Goal: Information Seeking & Learning: Learn about a topic

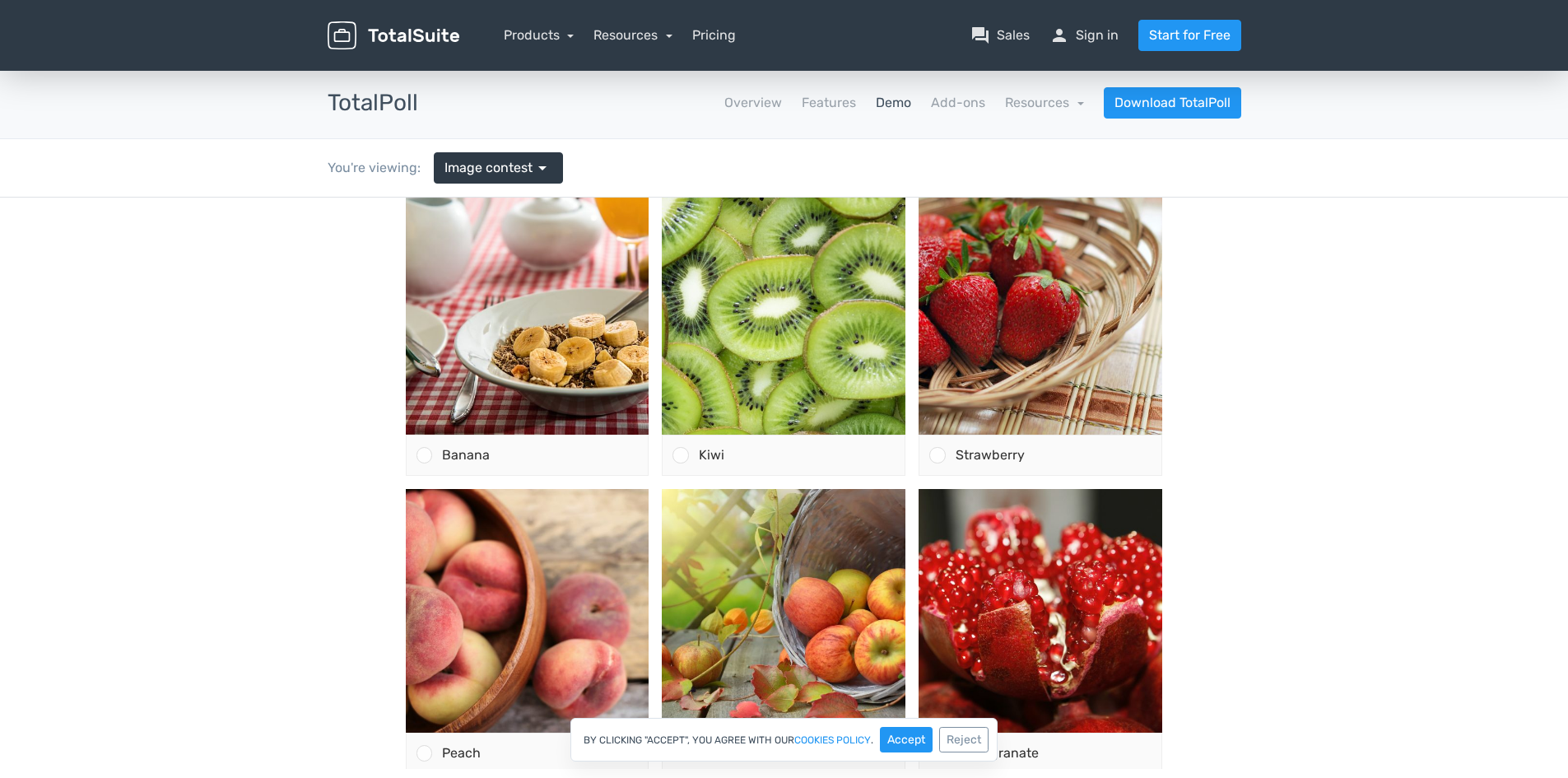
scroll to position [165, 0]
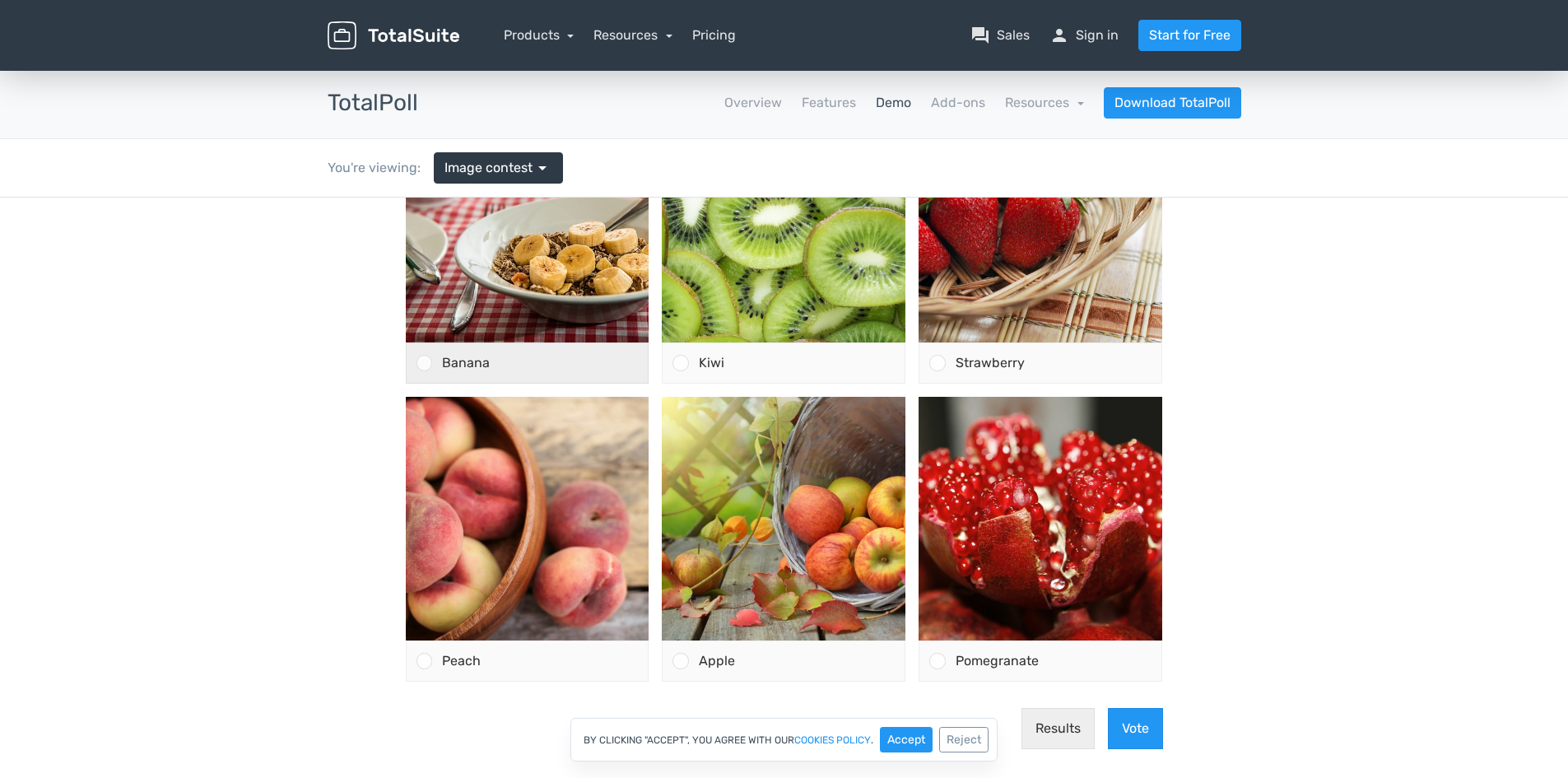
click at [417, 364] on div at bounding box center [424, 362] width 16 height 16
click at [424, 363] on input "Banana" at bounding box center [424, 363] width 0 height 0
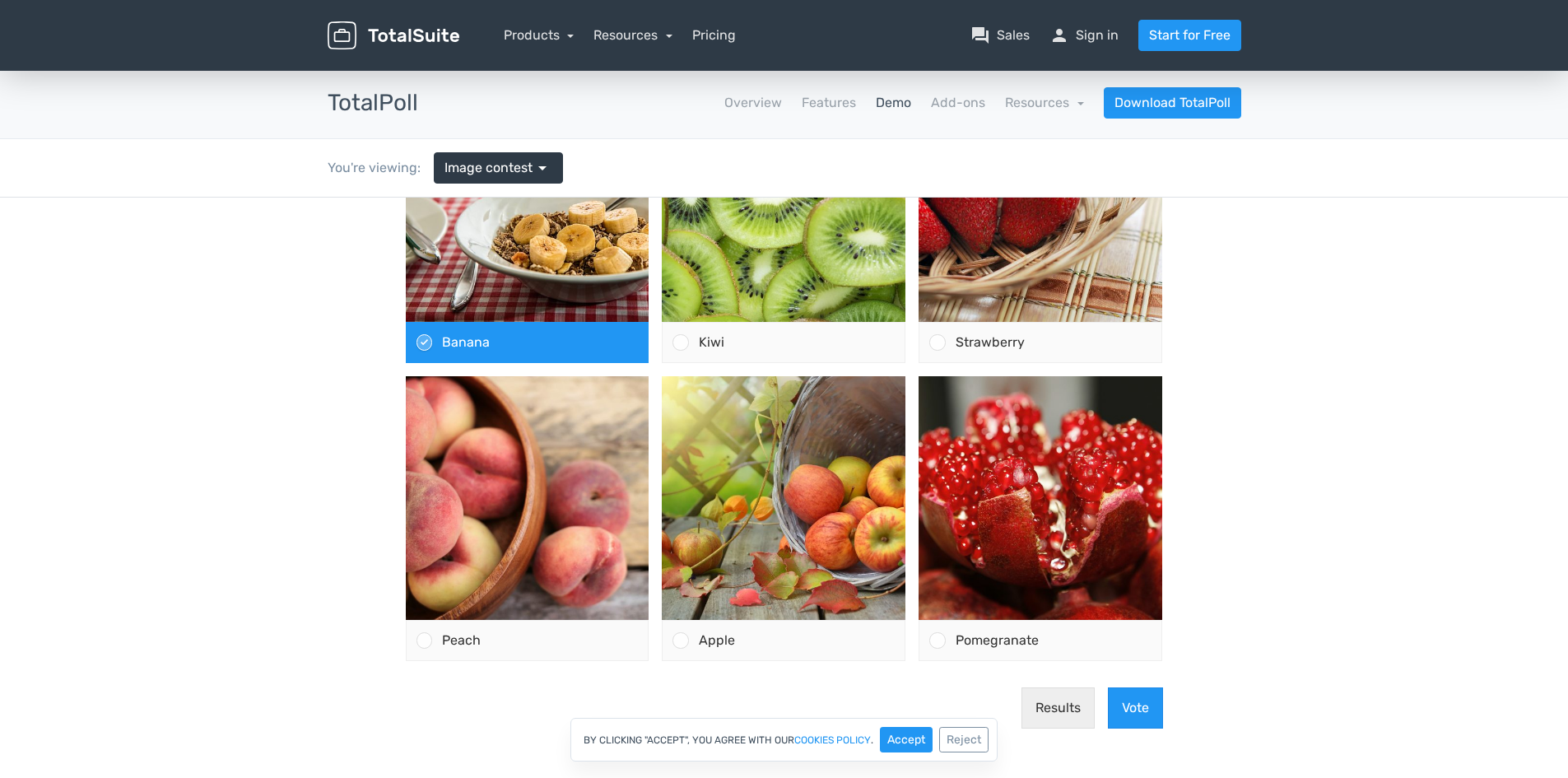
scroll to position [191, 0]
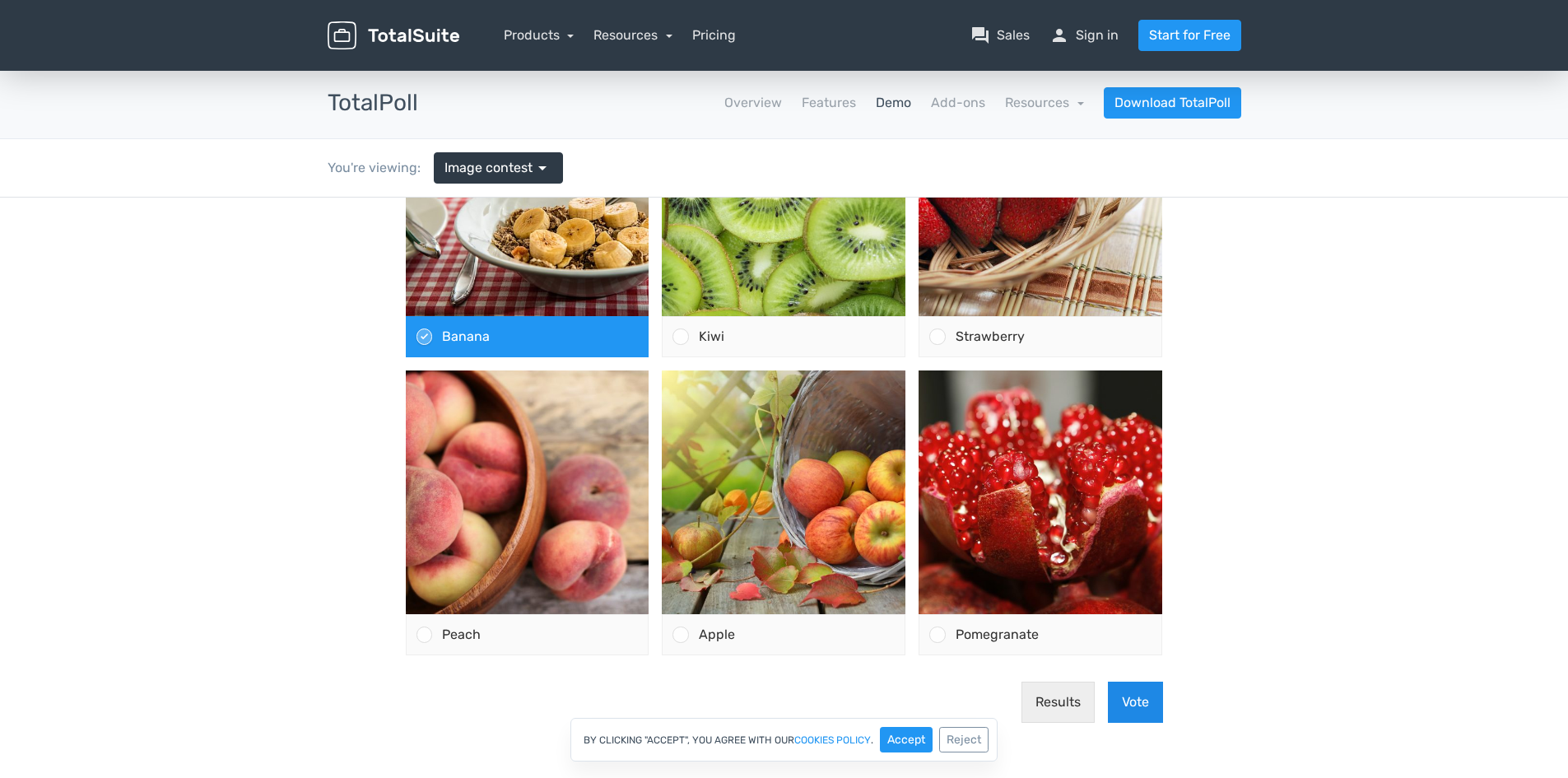
click at [1129, 704] on button "Vote" at bounding box center [1135, 702] width 55 height 41
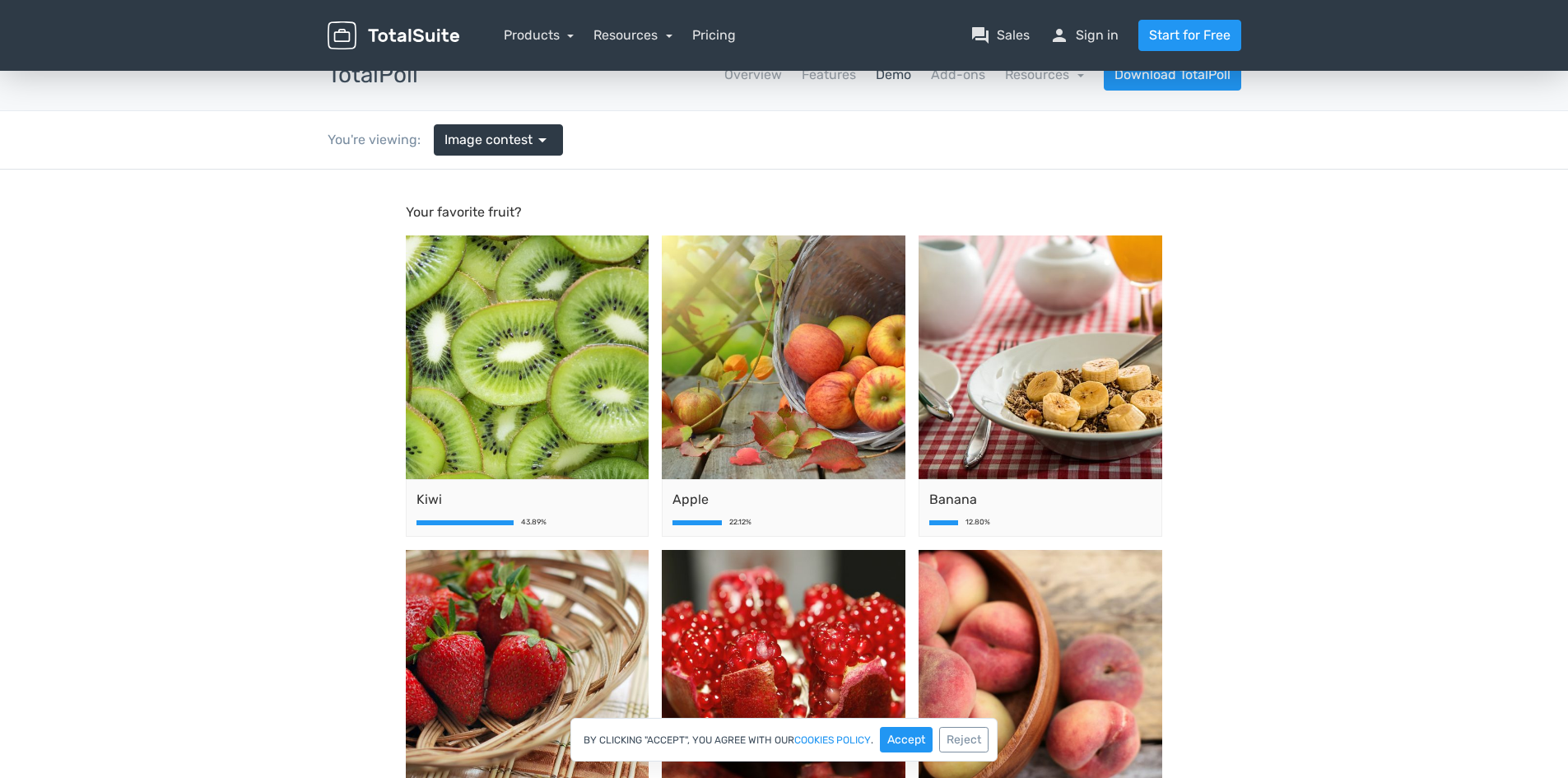
scroll to position [0, 0]
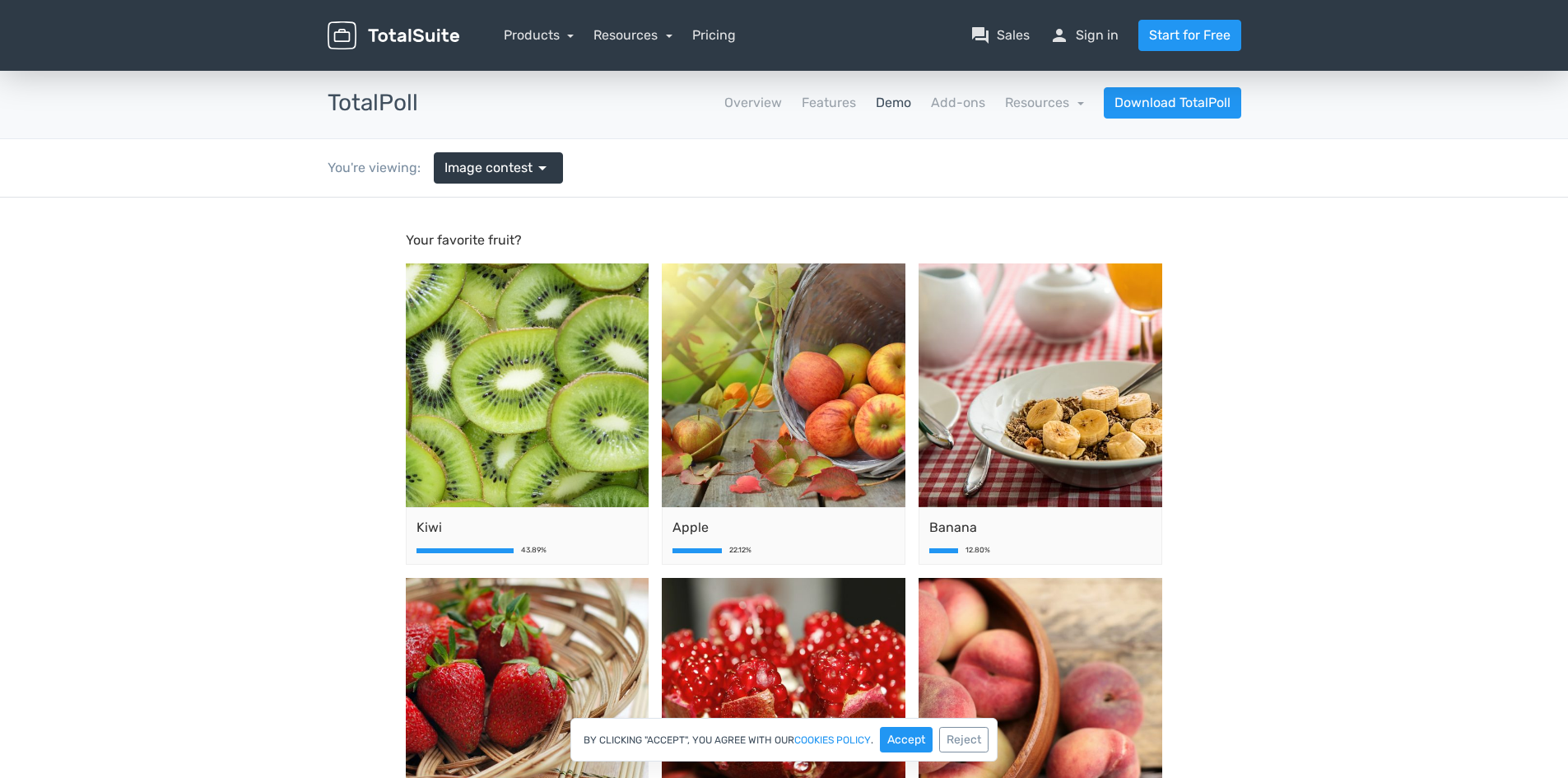
click at [906, 100] on link "Demo" at bounding box center [894, 102] width 36 height 20
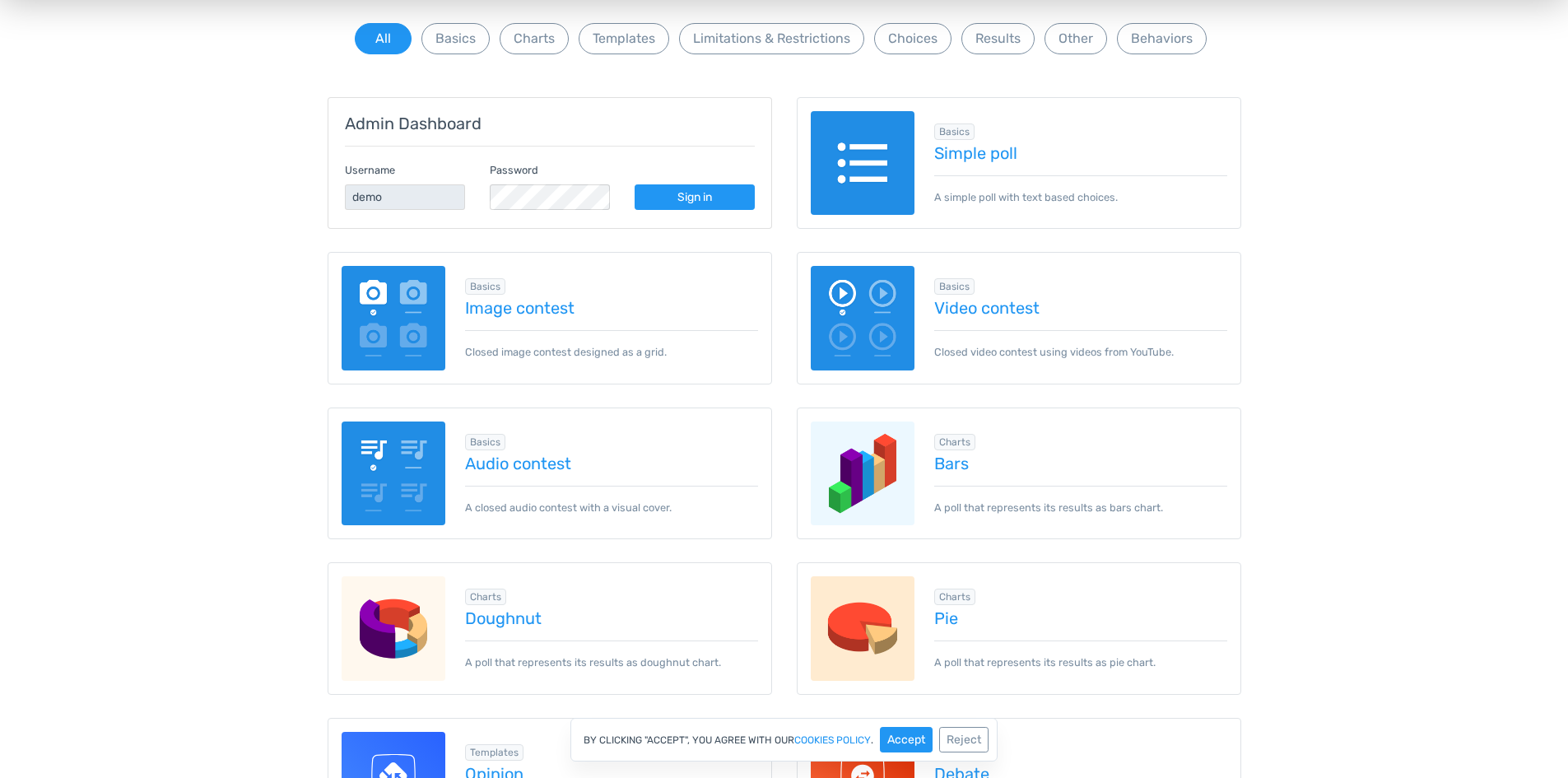
scroll to position [165, 0]
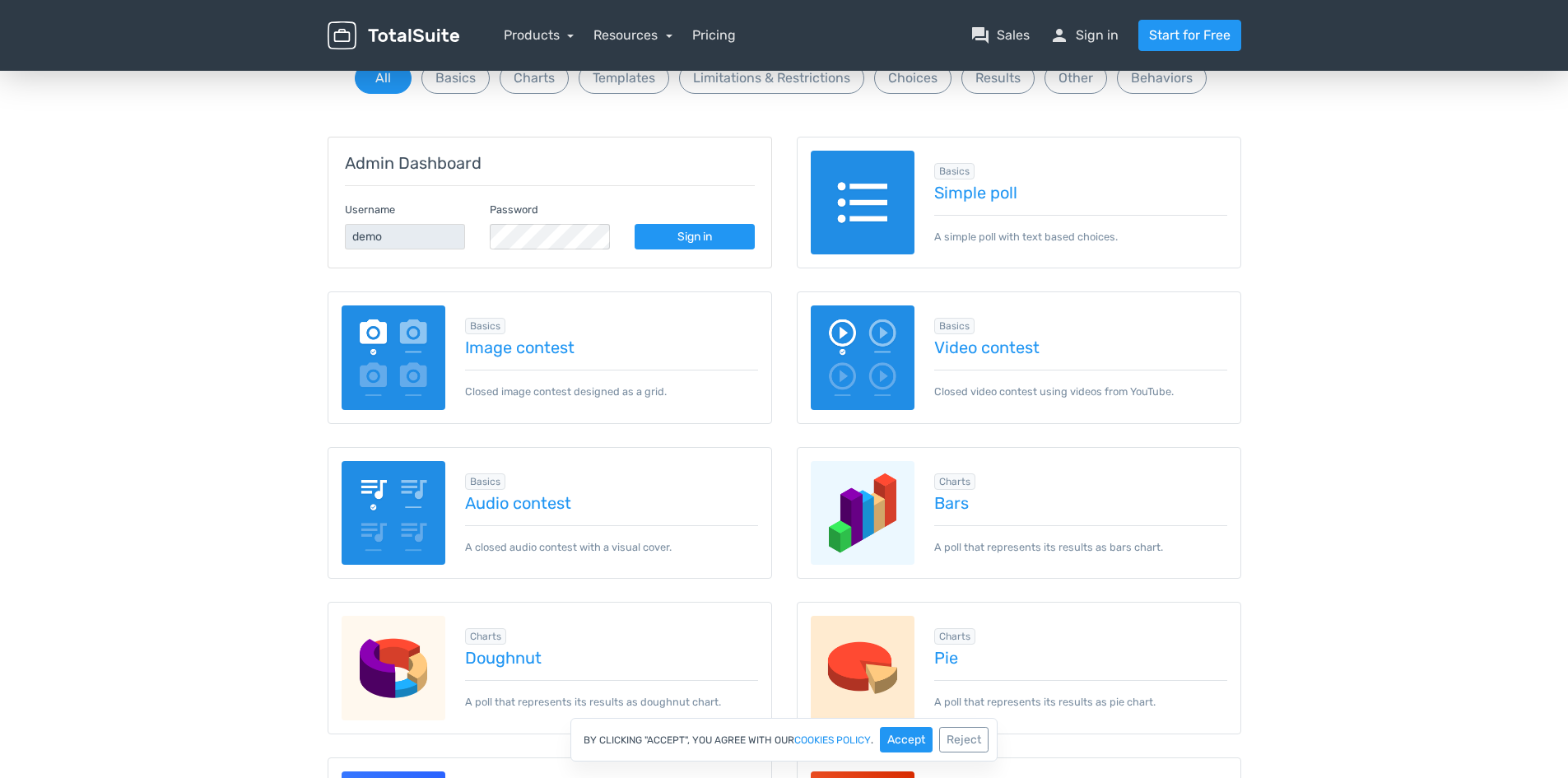
click at [880, 358] on img at bounding box center [864, 358] width 105 height 105
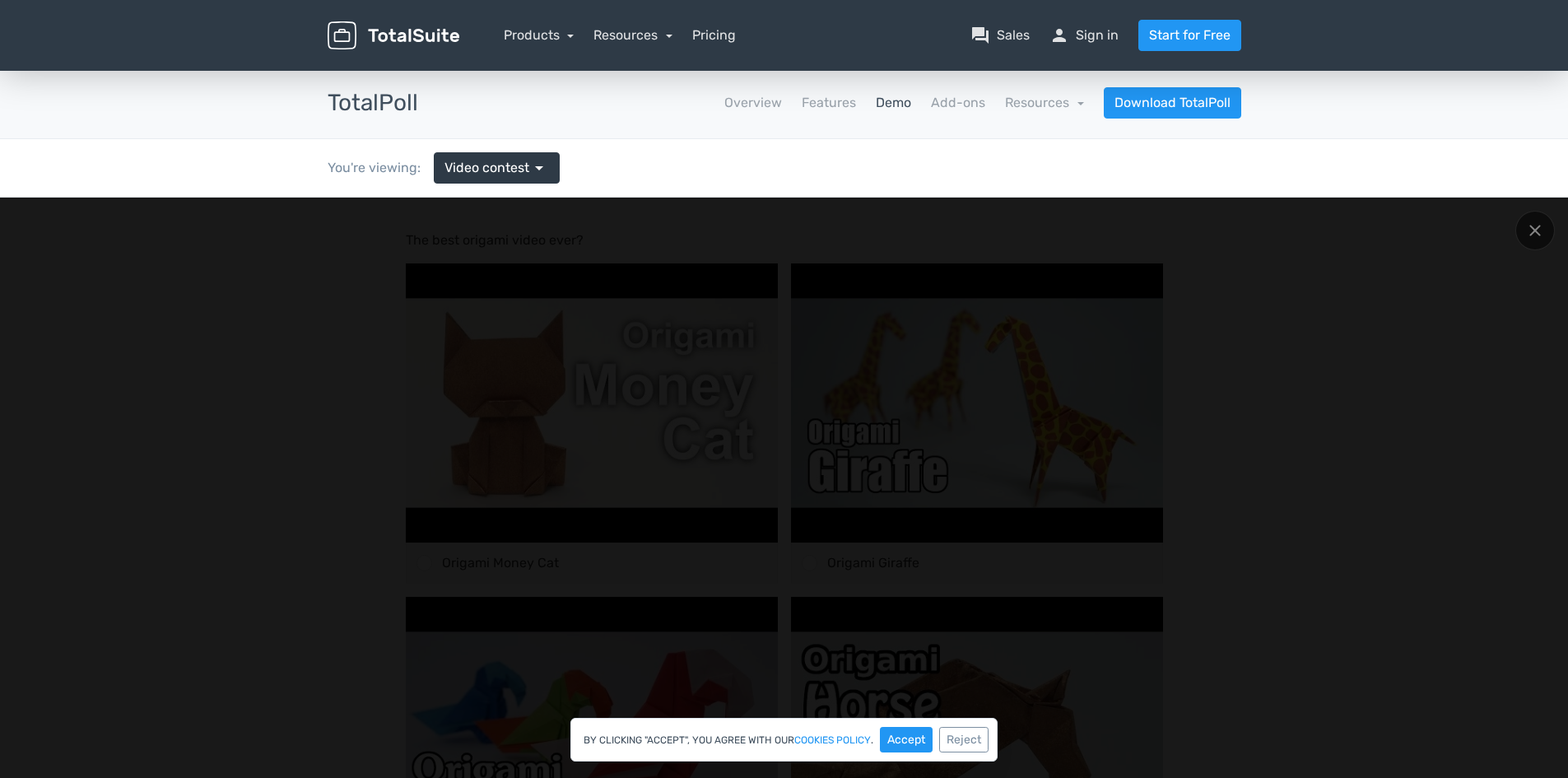
click at [1531, 242] on div at bounding box center [1535, 230] width 39 height 39
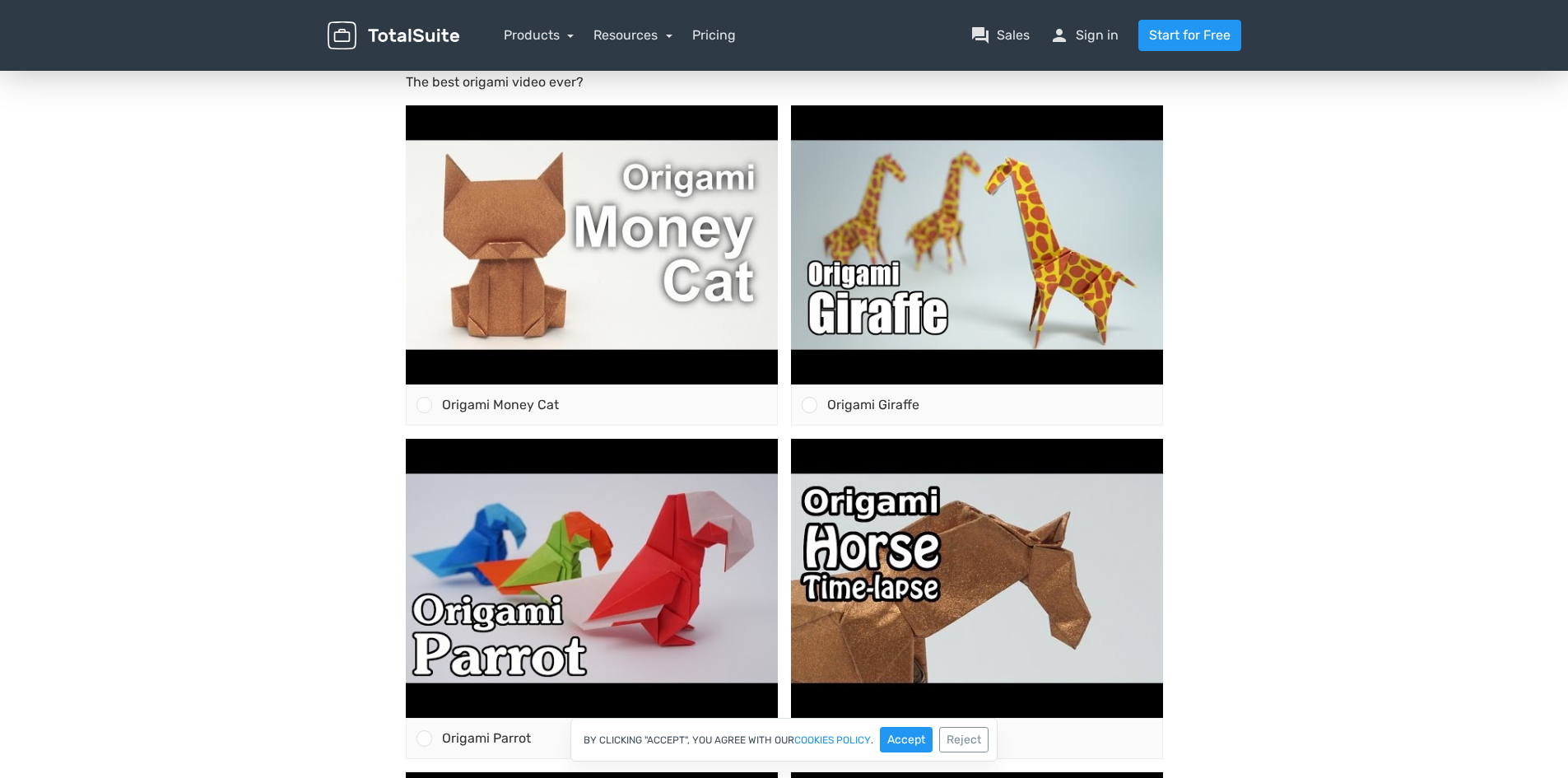
scroll to position [165, 0]
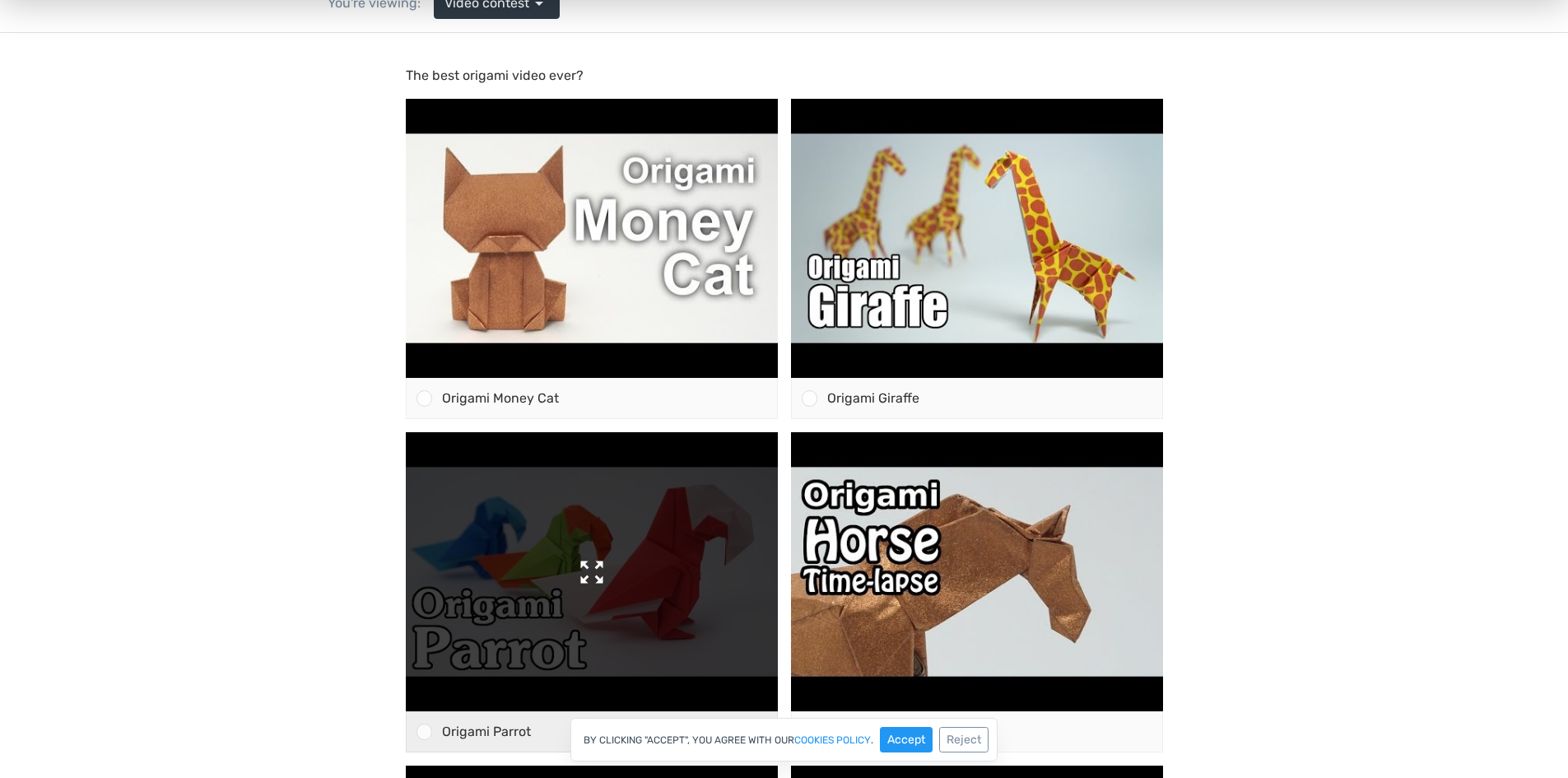
click at [595, 579] on img at bounding box center [591, 571] width 372 height 279
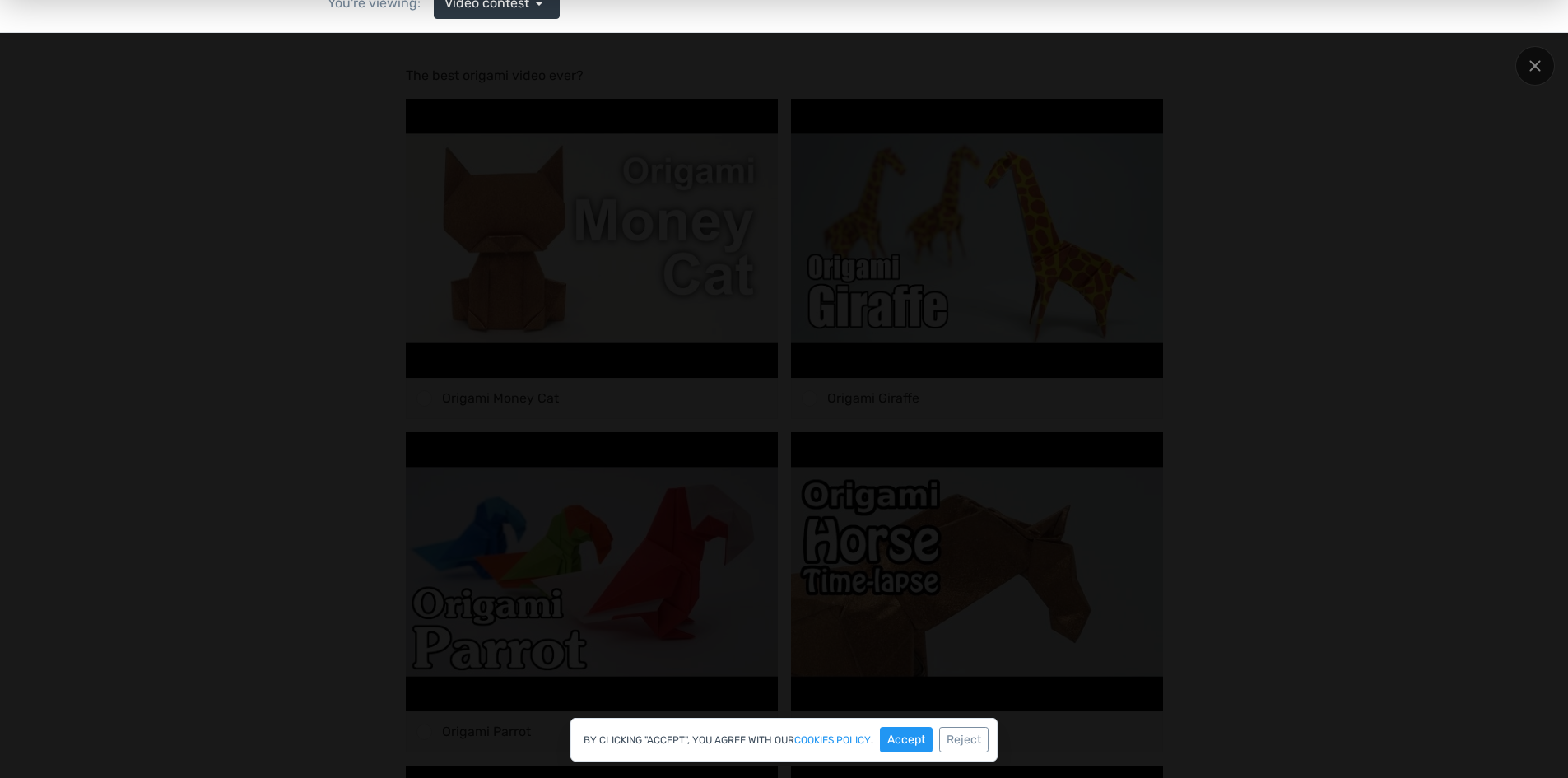
click at [1538, 258] on div at bounding box center [784, 632] width 1568 height 1199
click at [1516, 64] on div at bounding box center [1535, 66] width 39 height 39
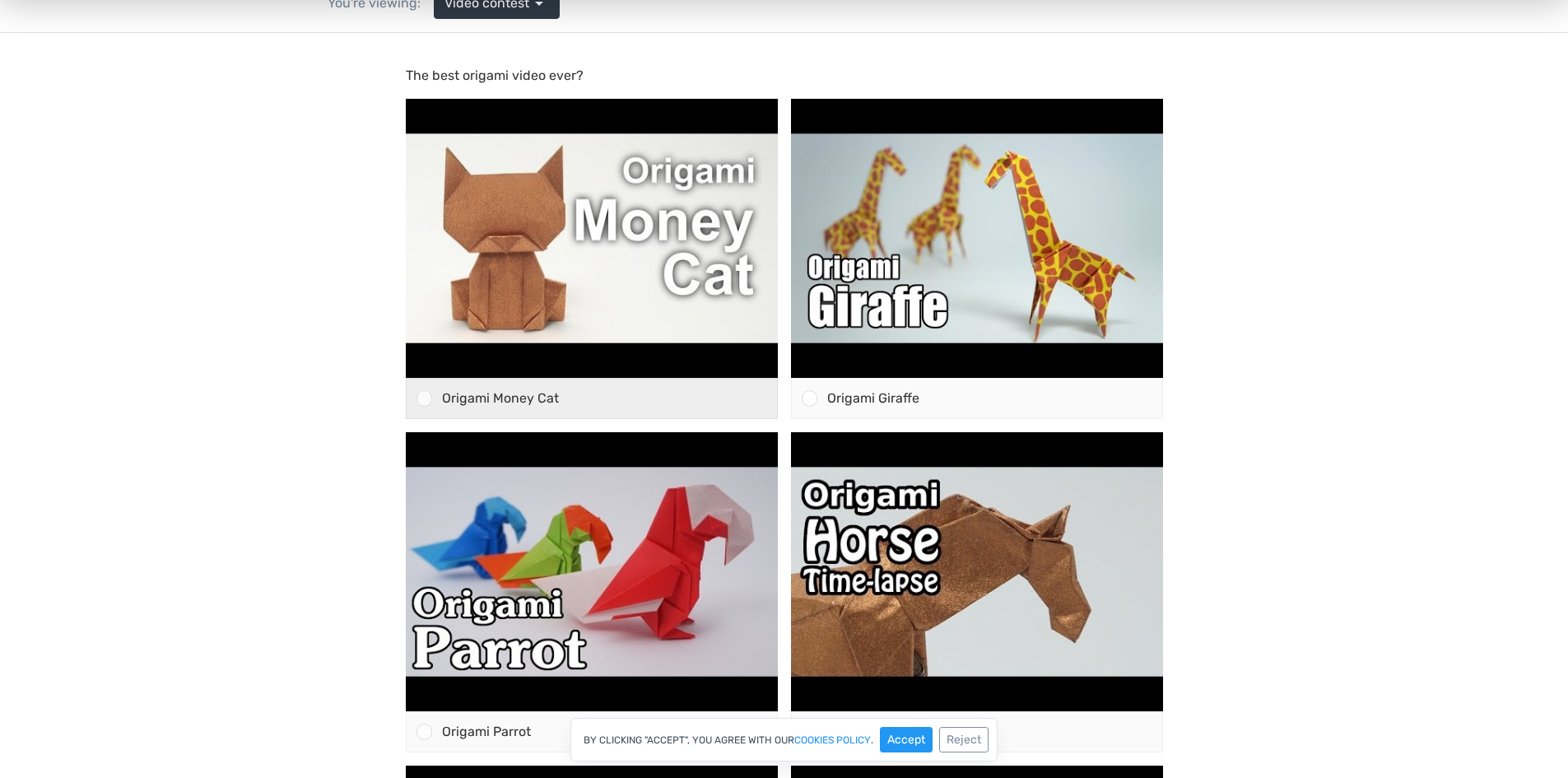
click at [425, 402] on div at bounding box center [424, 398] width 16 height 16
click at [424, 398] on input "Origami Money Cat" at bounding box center [424, 398] width 0 height 0
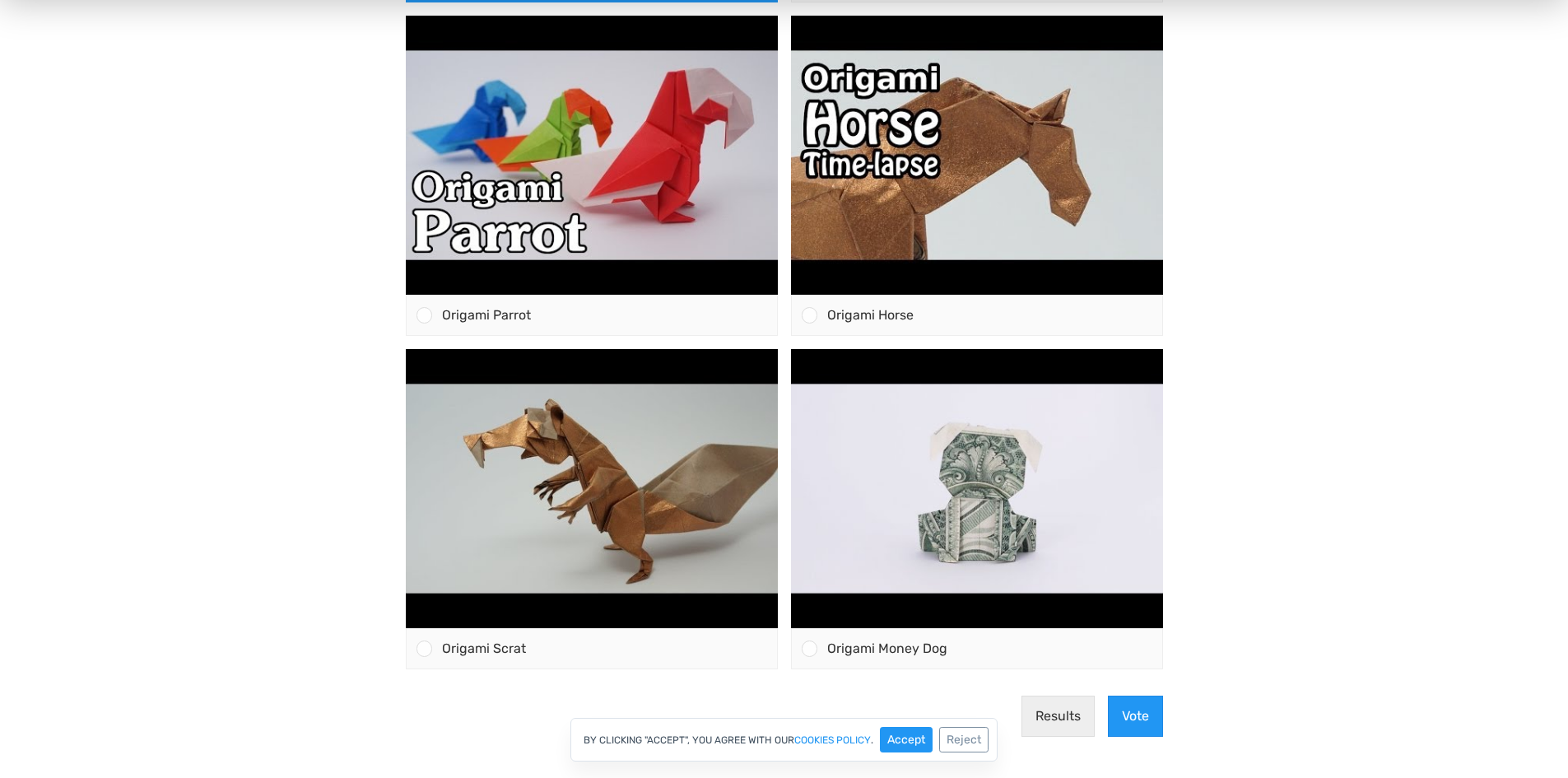
scroll to position [247, 0]
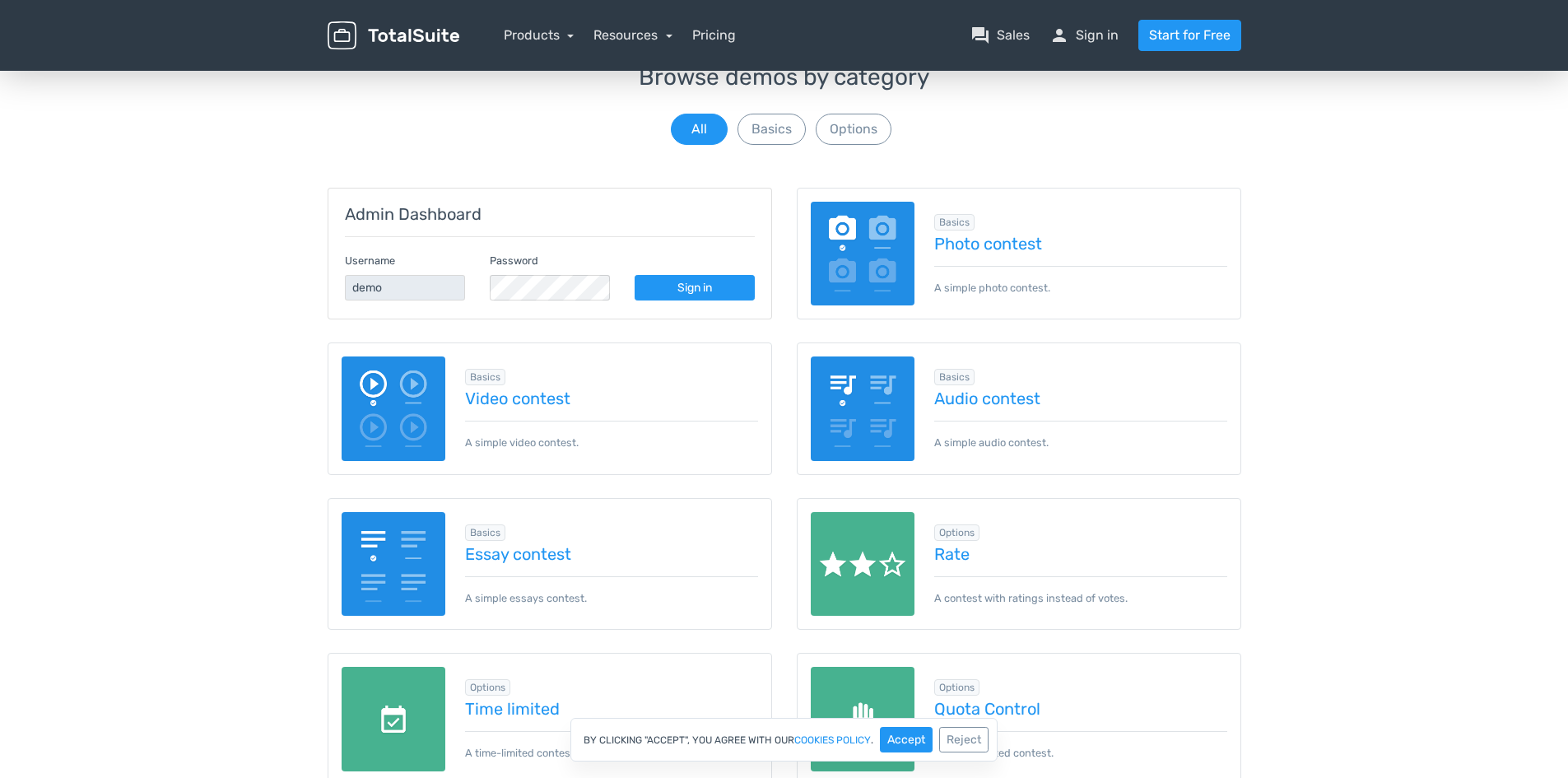
scroll to position [165, 0]
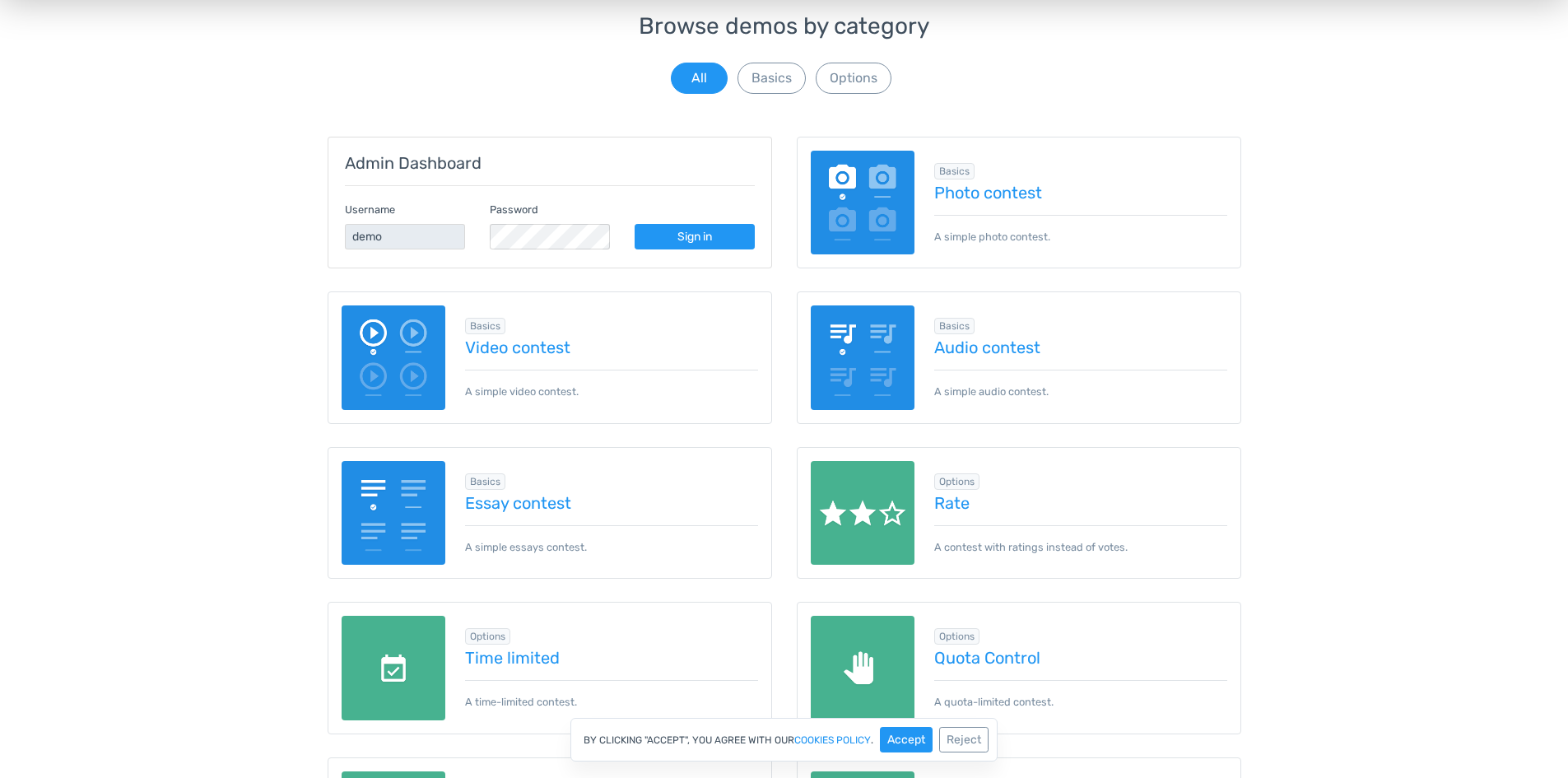
click at [379, 365] on img at bounding box center [394, 358] width 105 height 105
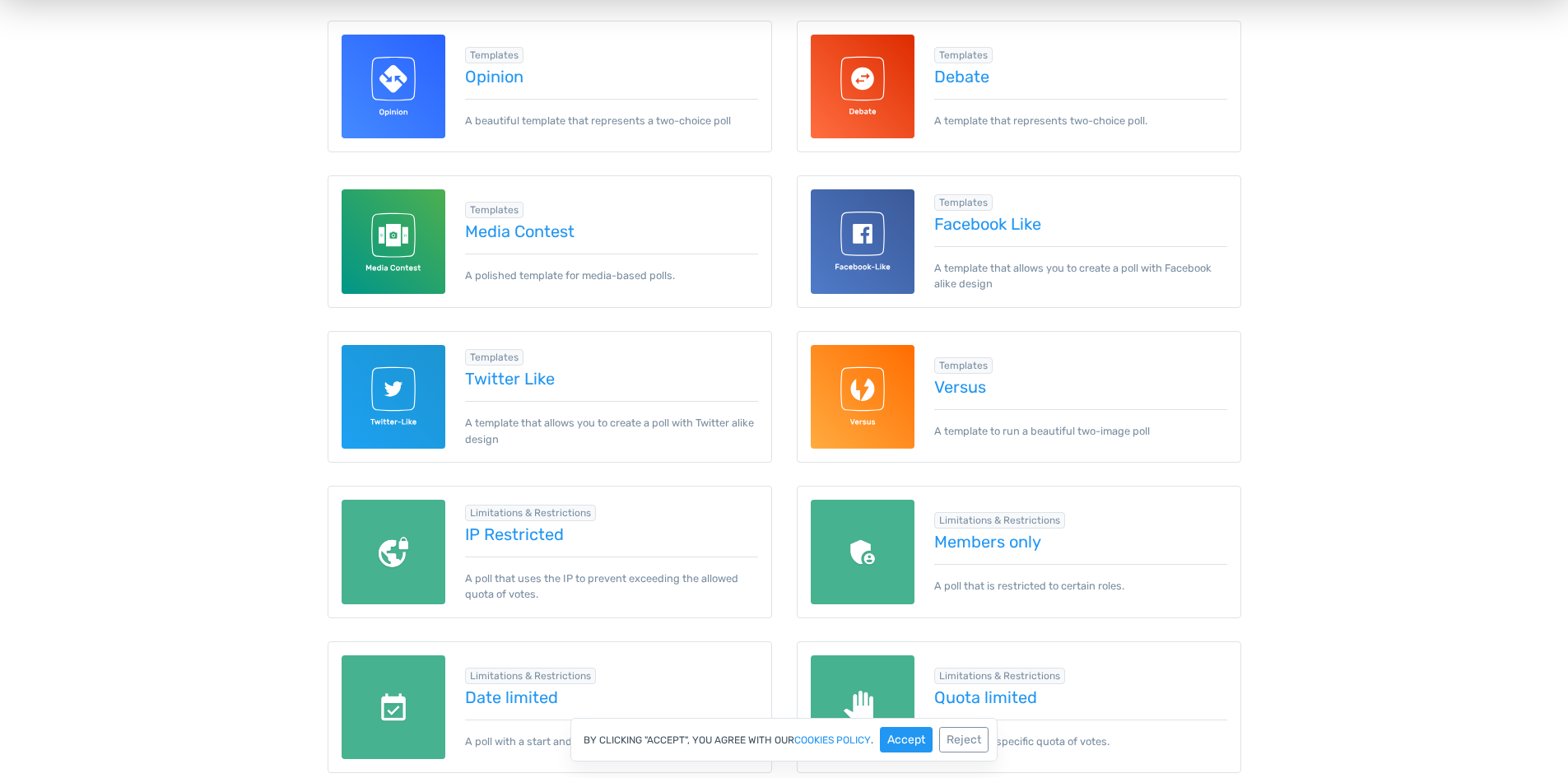
scroll to position [905, 0]
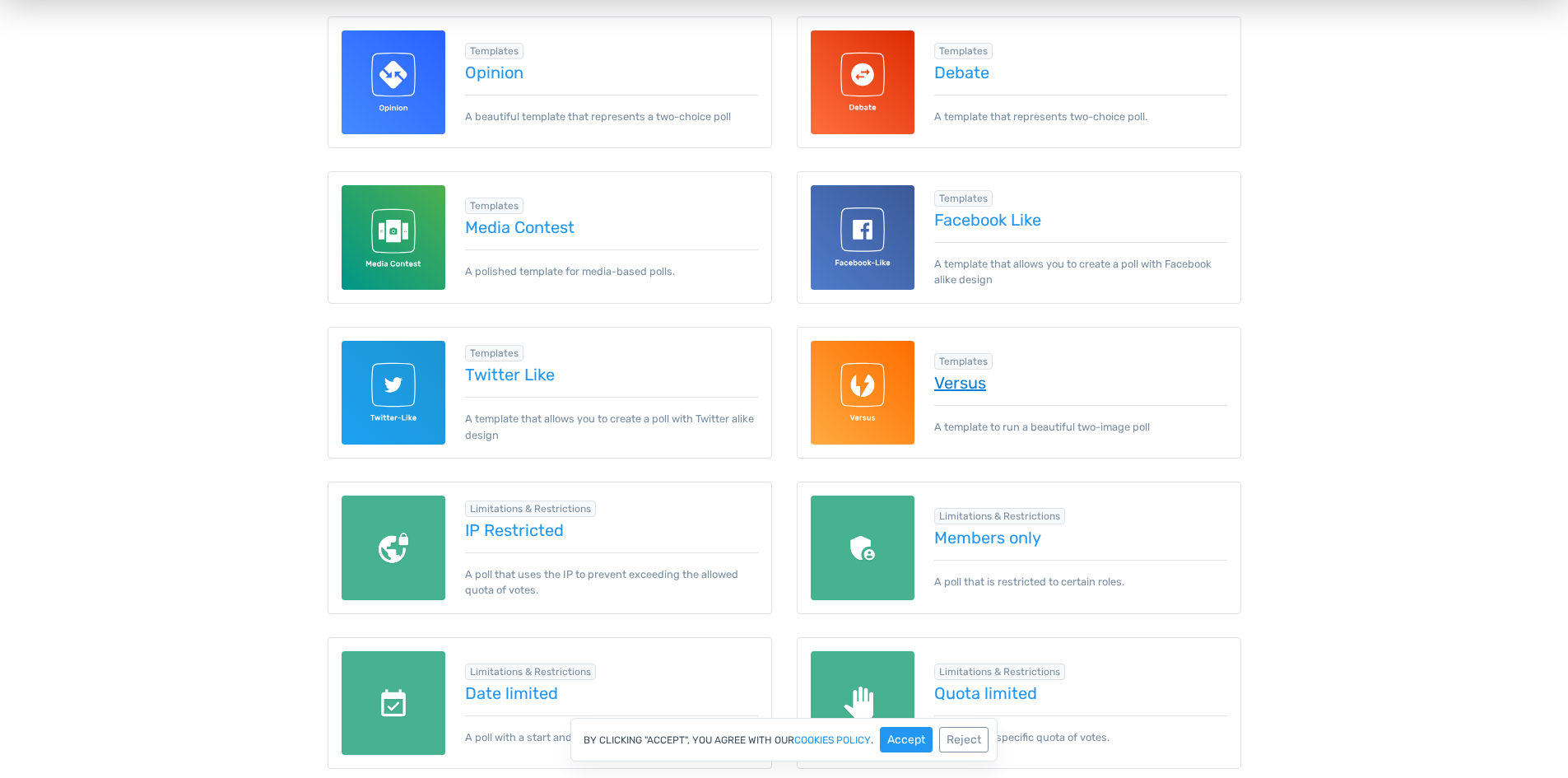
click at [962, 377] on link "Versus" at bounding box center [1081, 382] width 293 height 18
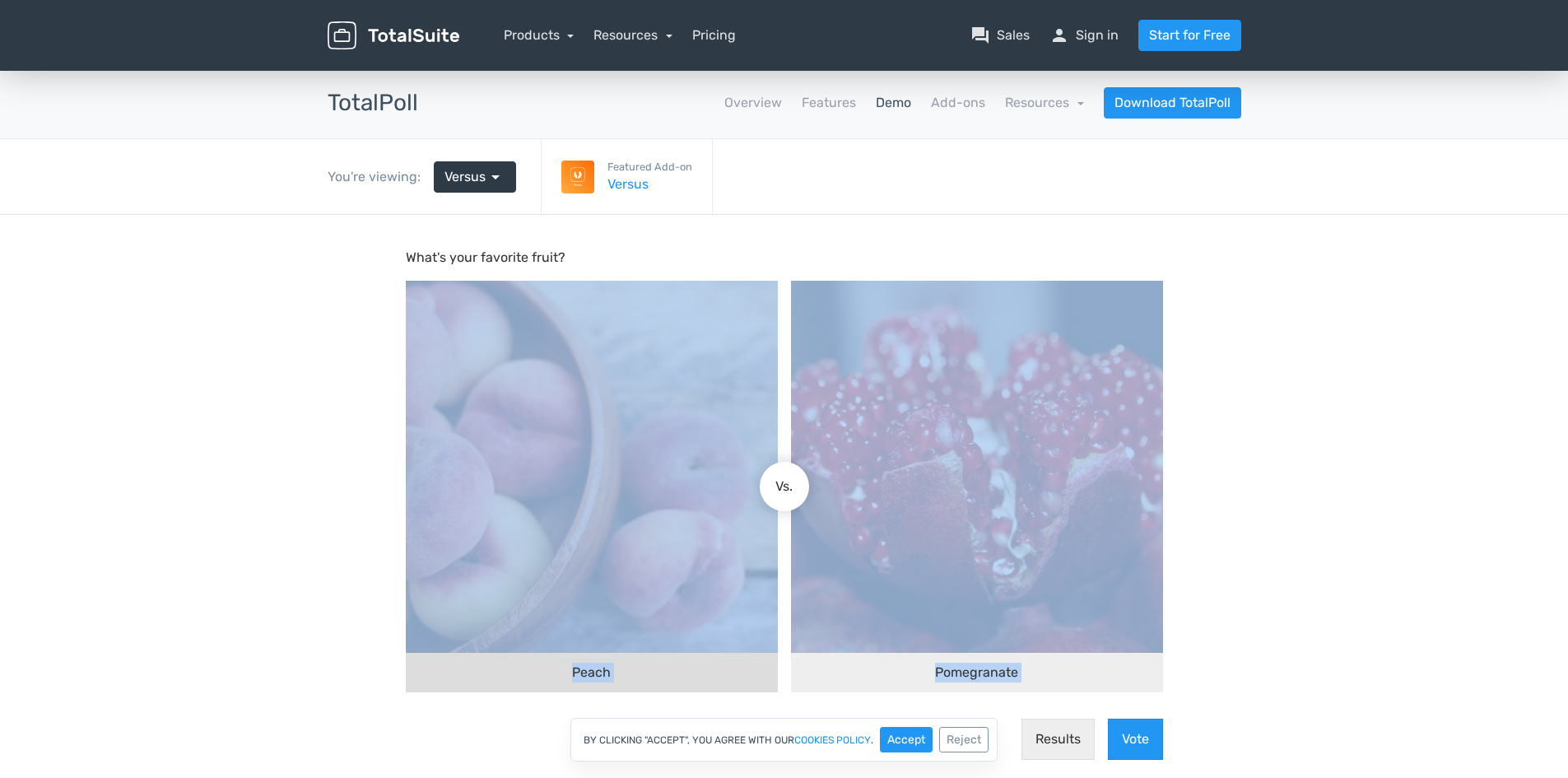
drag, startPoint x: 732, startPoint y: 504, endPoint x: 551, endPoint y: 518, distance: 181.5
click at [551, 518] on div "Peach Pomegranate Vs." at bounding box center [784, 487] width 771 height 425
drag, startPoint x: 796, startPoint y: 491, endPoint x: 682, endPoint y: 497, distance: 114.2
click at [682, 497] on div "Peach Pomegranate Vs." at bounding box center [784, 487] width 771 height 425
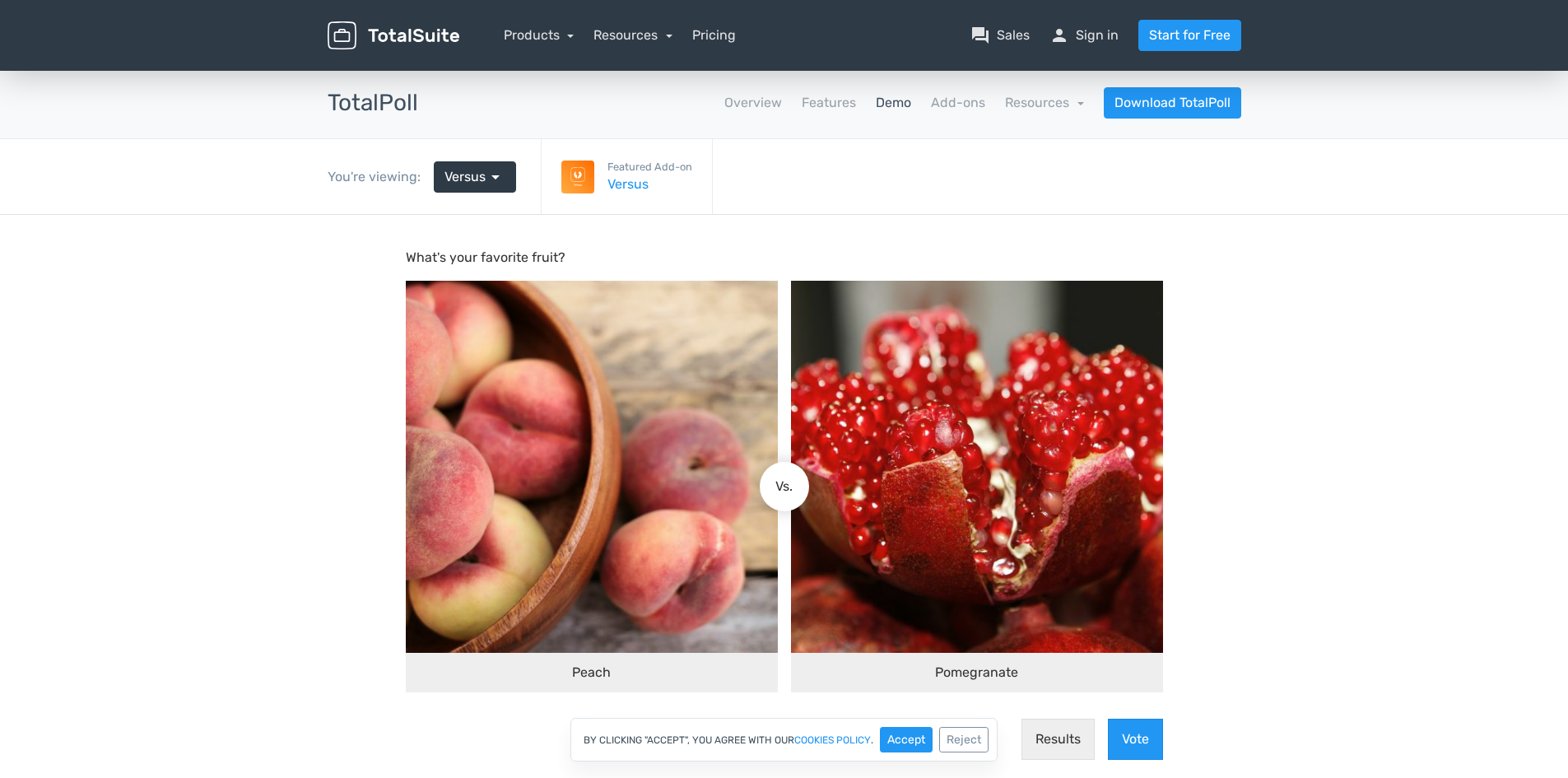
click at [330, 503] on body "What's your favorite fruit? Peach Pomegranate Vs. Results Vote" at bounding box center [784, 526] width 1568 height 624
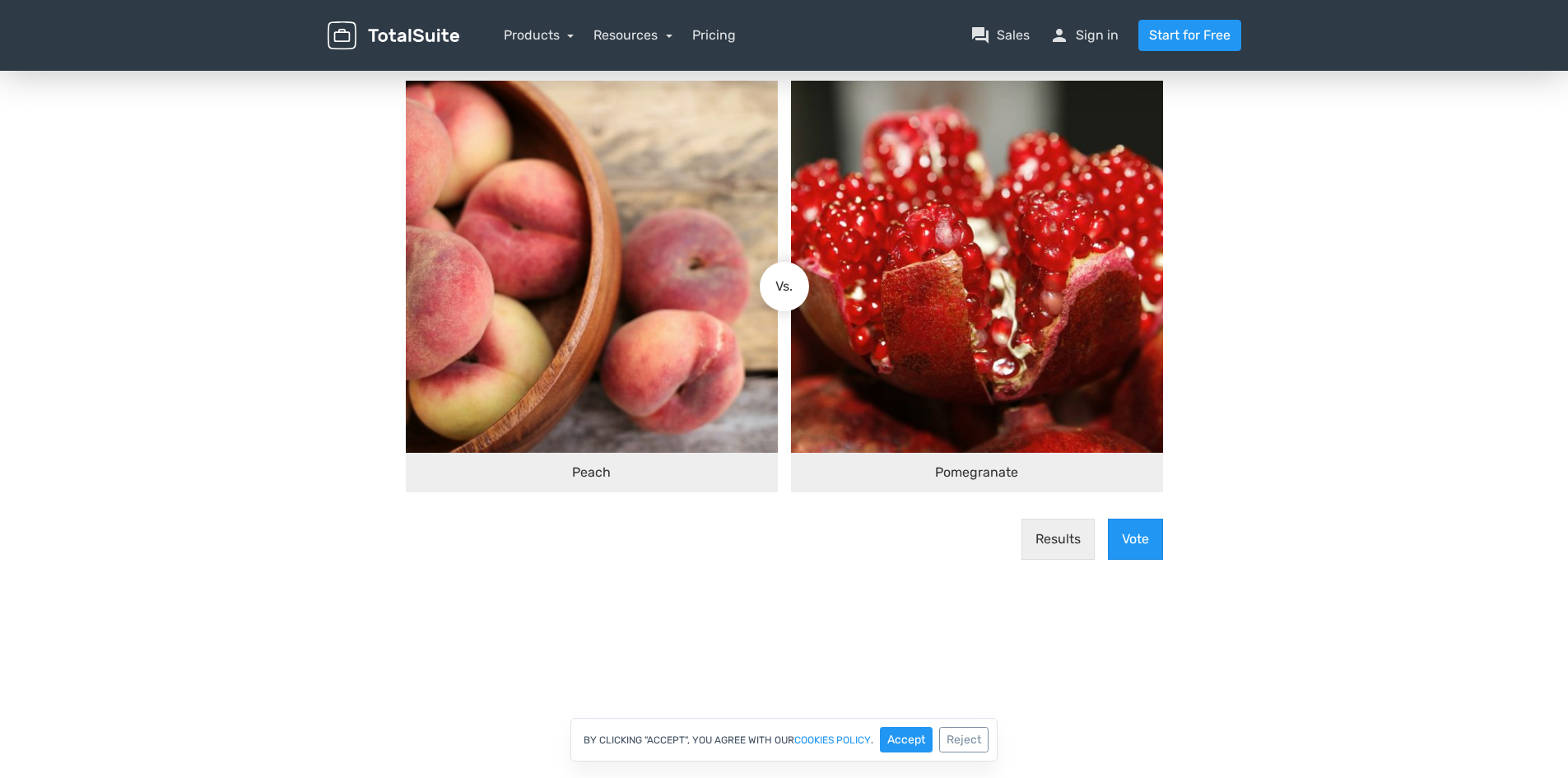
scroll to position [247, 0]
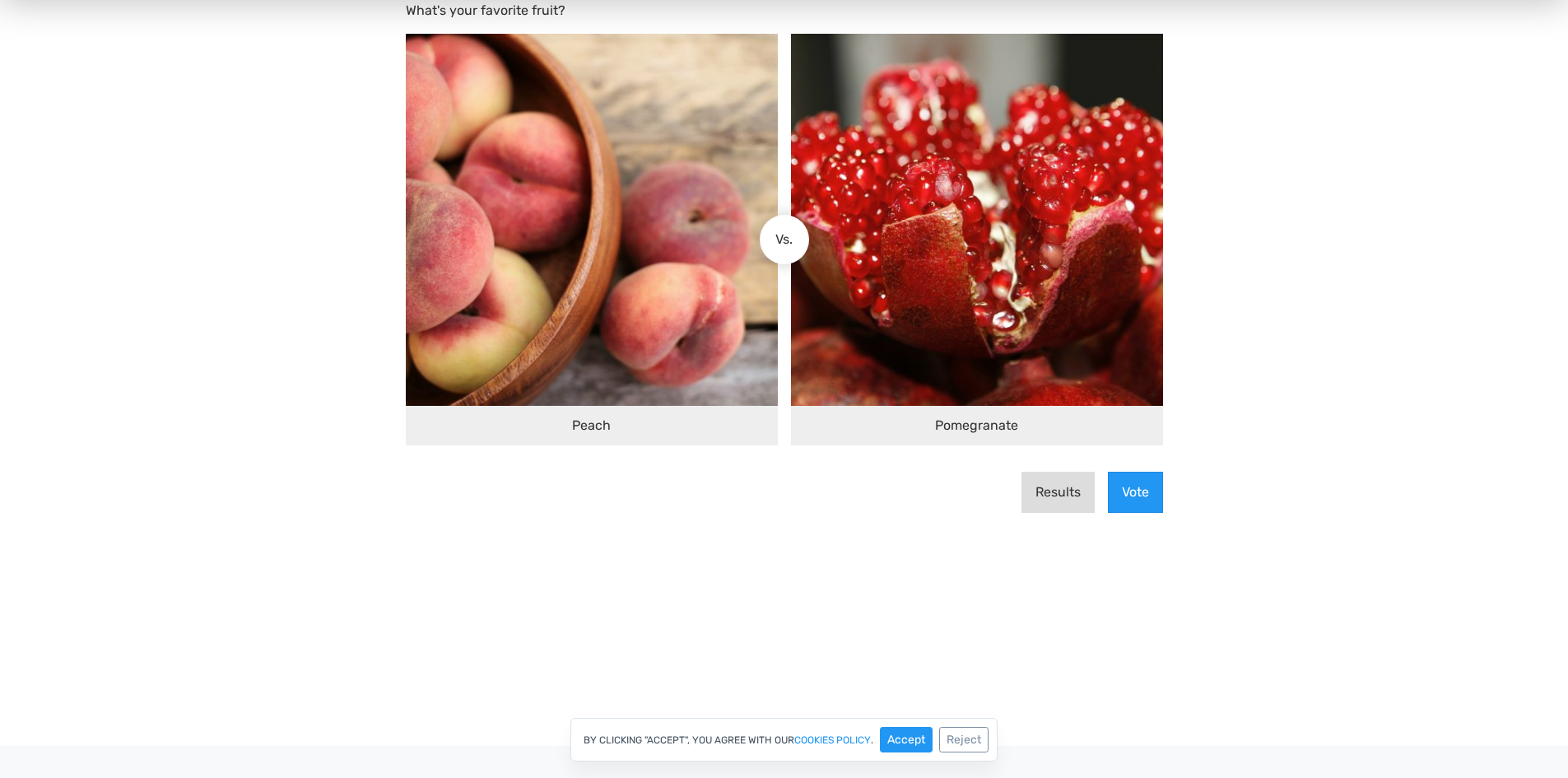
click at [1078, 492] on button "Results" at bounding box center [1058, 493] width 73 height 41
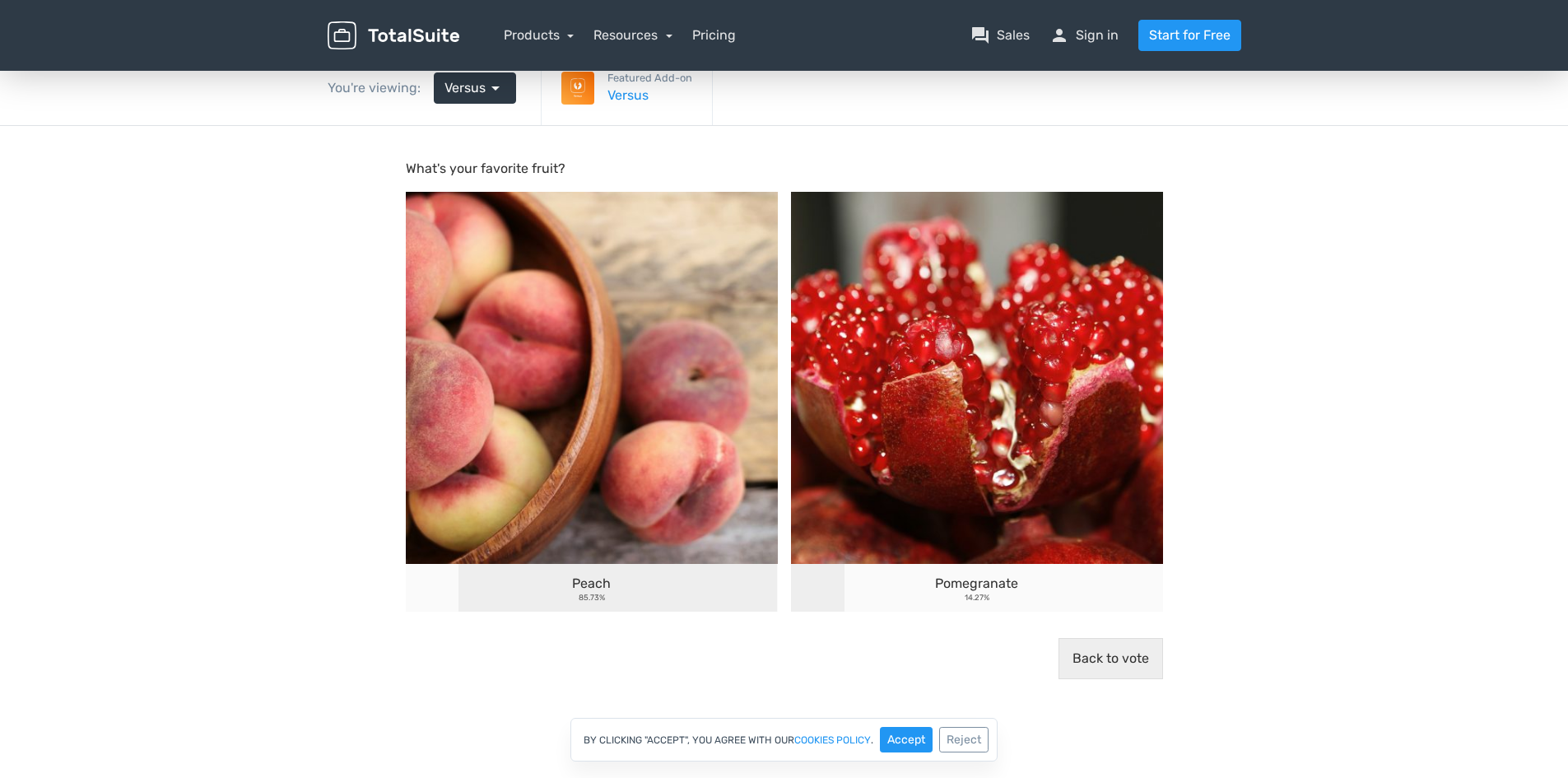
scroll to position [0, 0]
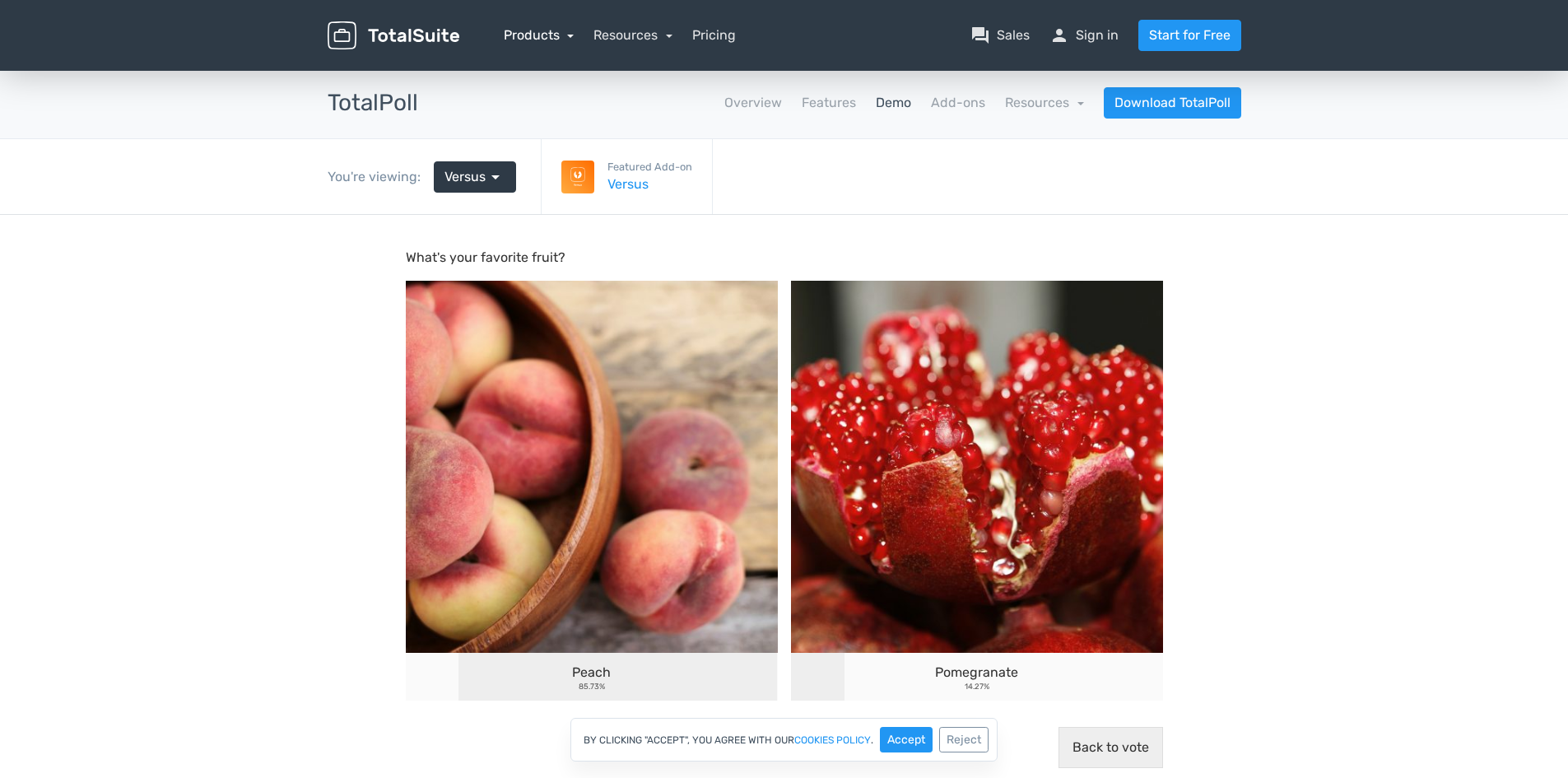
click at [543, 39] on link "Products" at bounding box center [540, 35] width 71 height 16
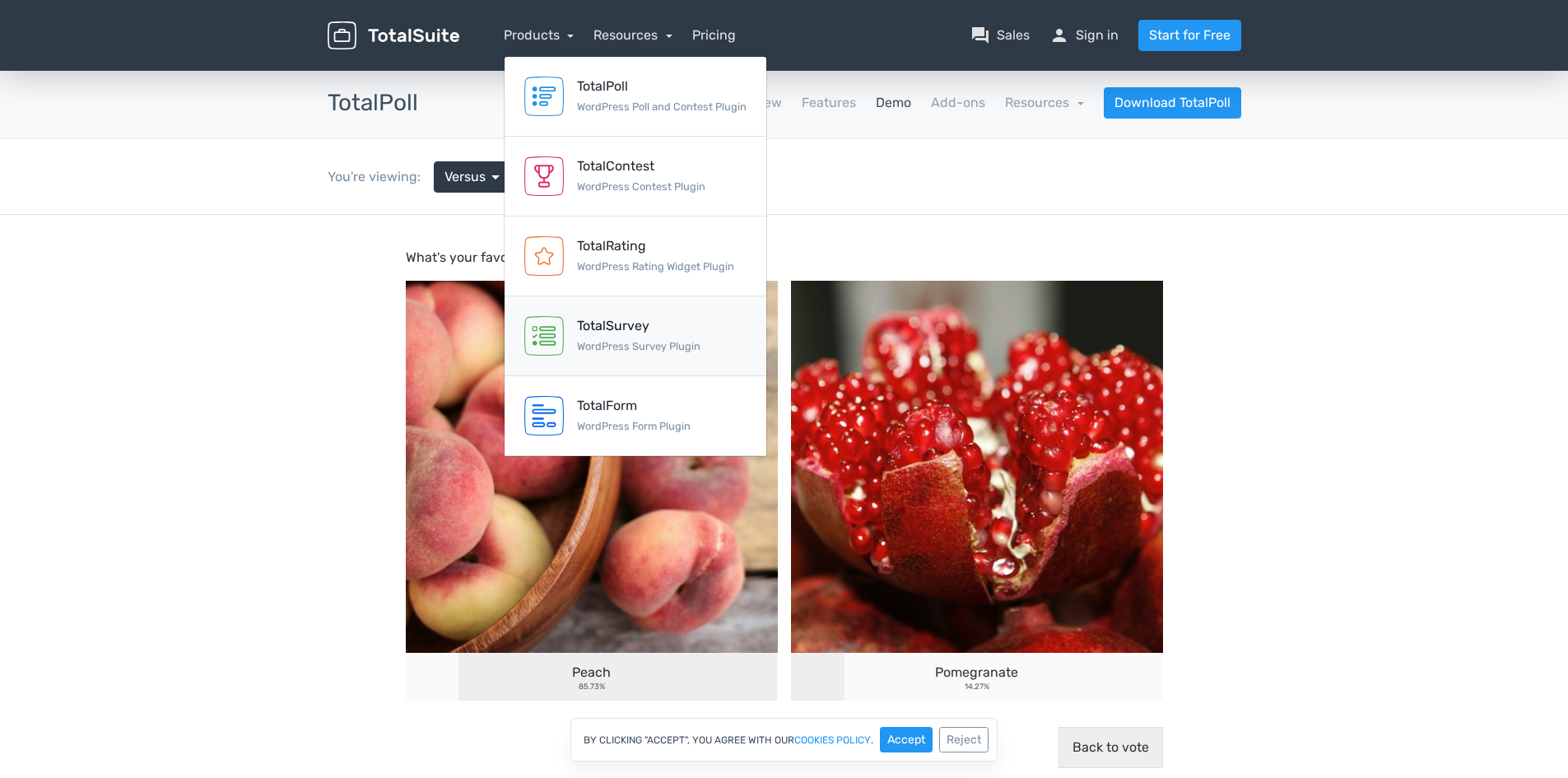
click at [625, 340] on small "WordPress Survey Plugin" at bounding box center [639, 345] width 124 height 12
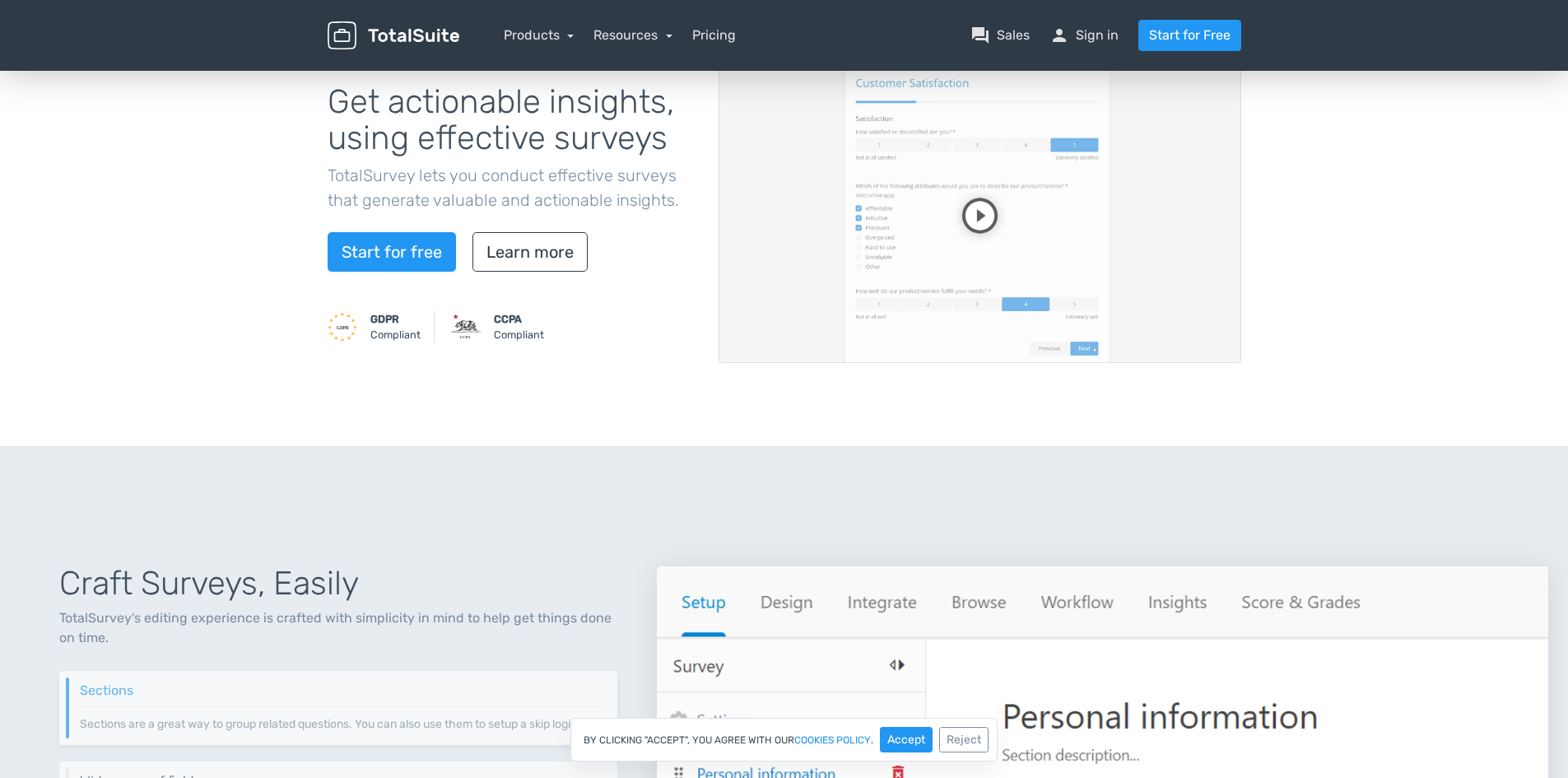
scroll to position [165, 0]
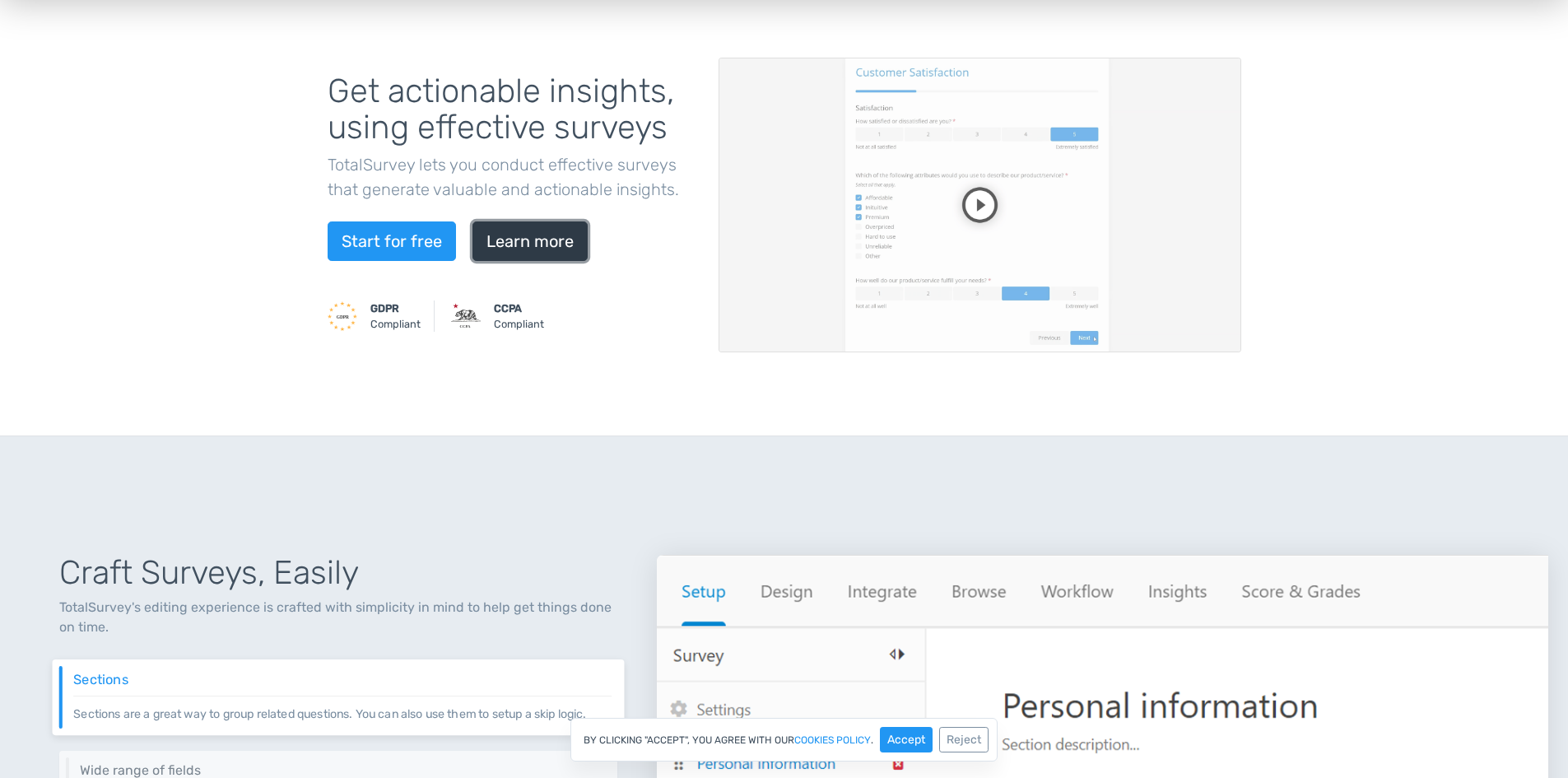
click at [546, 240] on link "Learn more" at bounding box center [530, 241] width 115 height 39
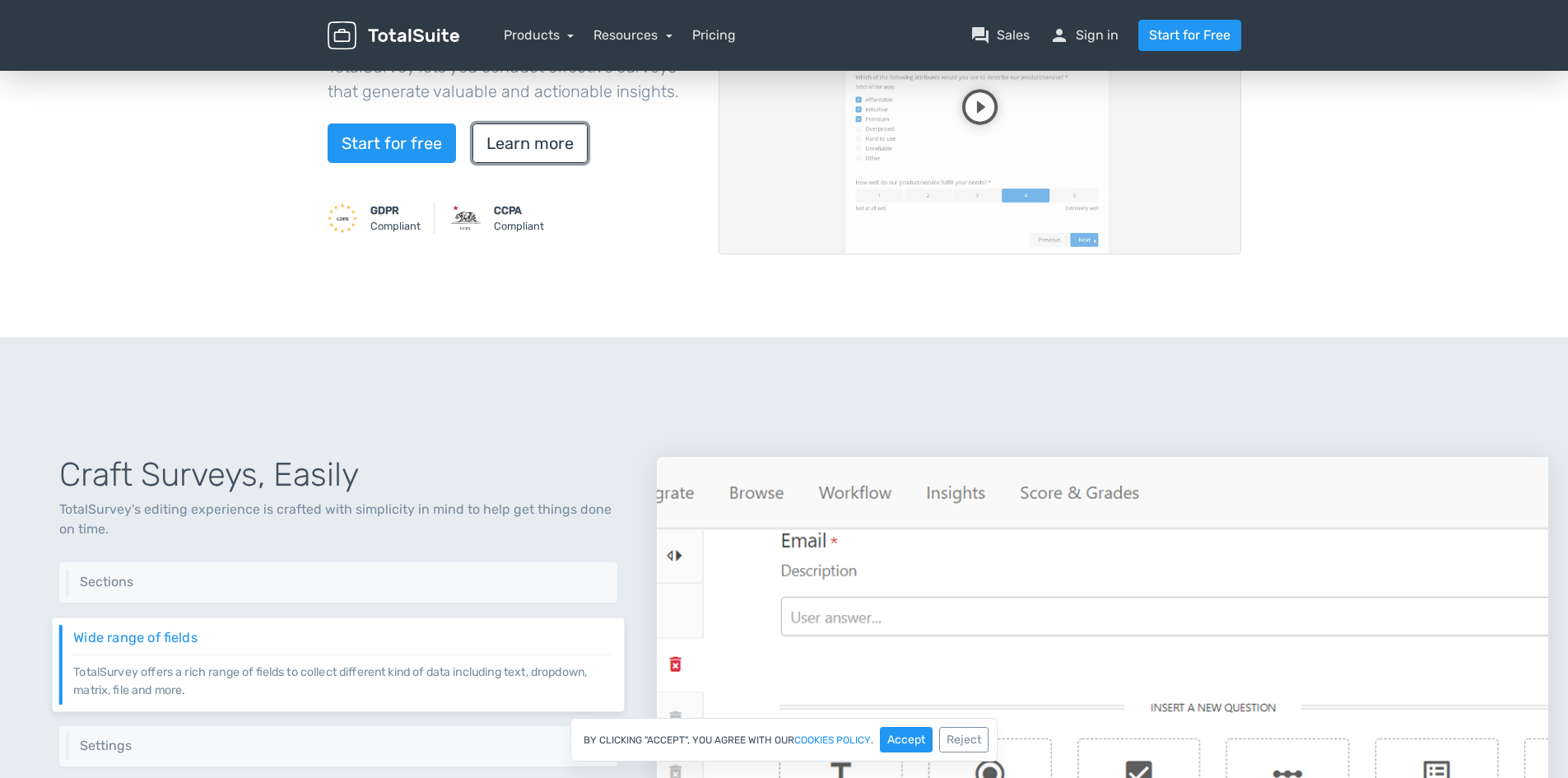
scroll to position [0, 0]
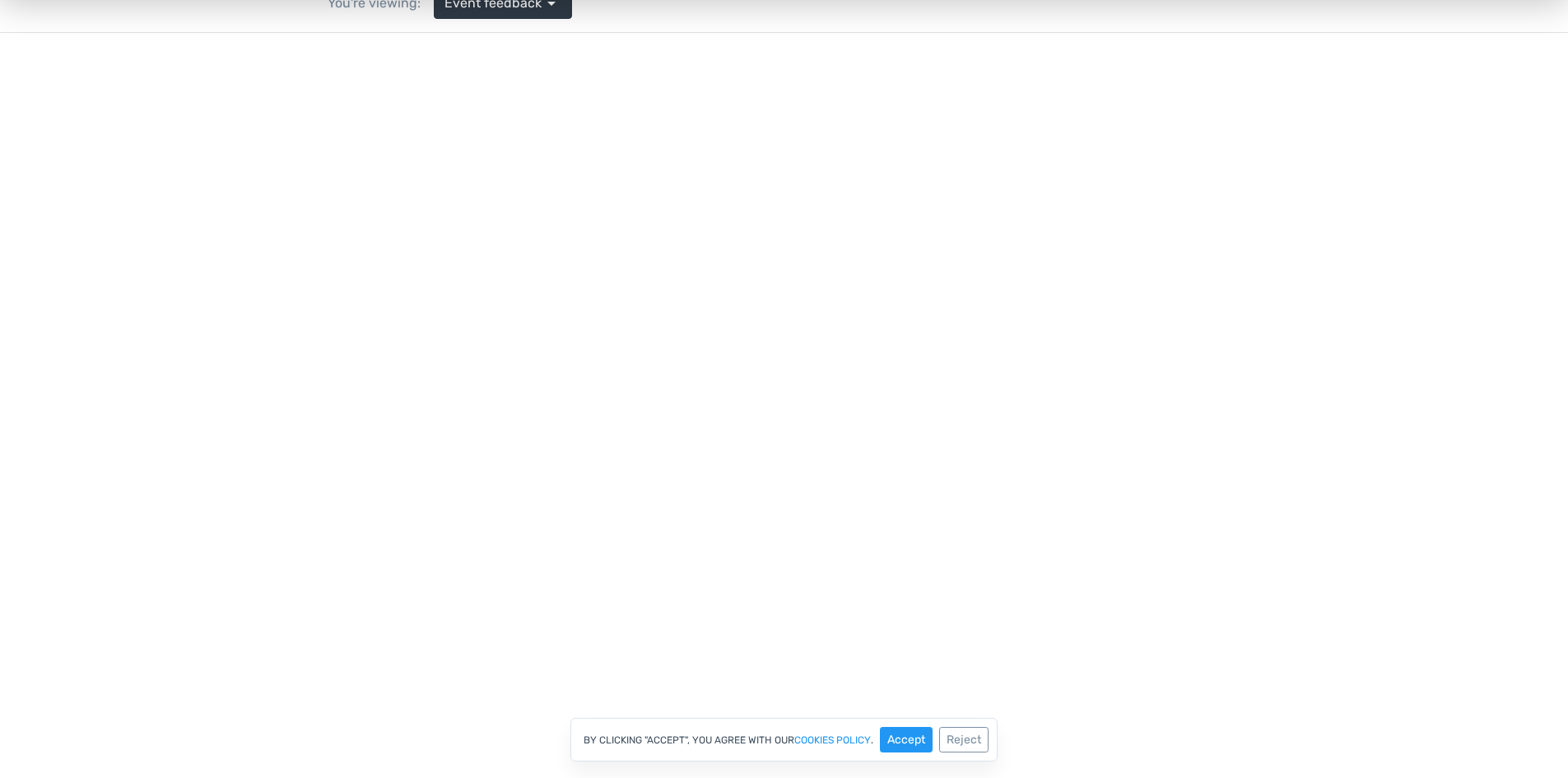
scroll to position [198, 0]
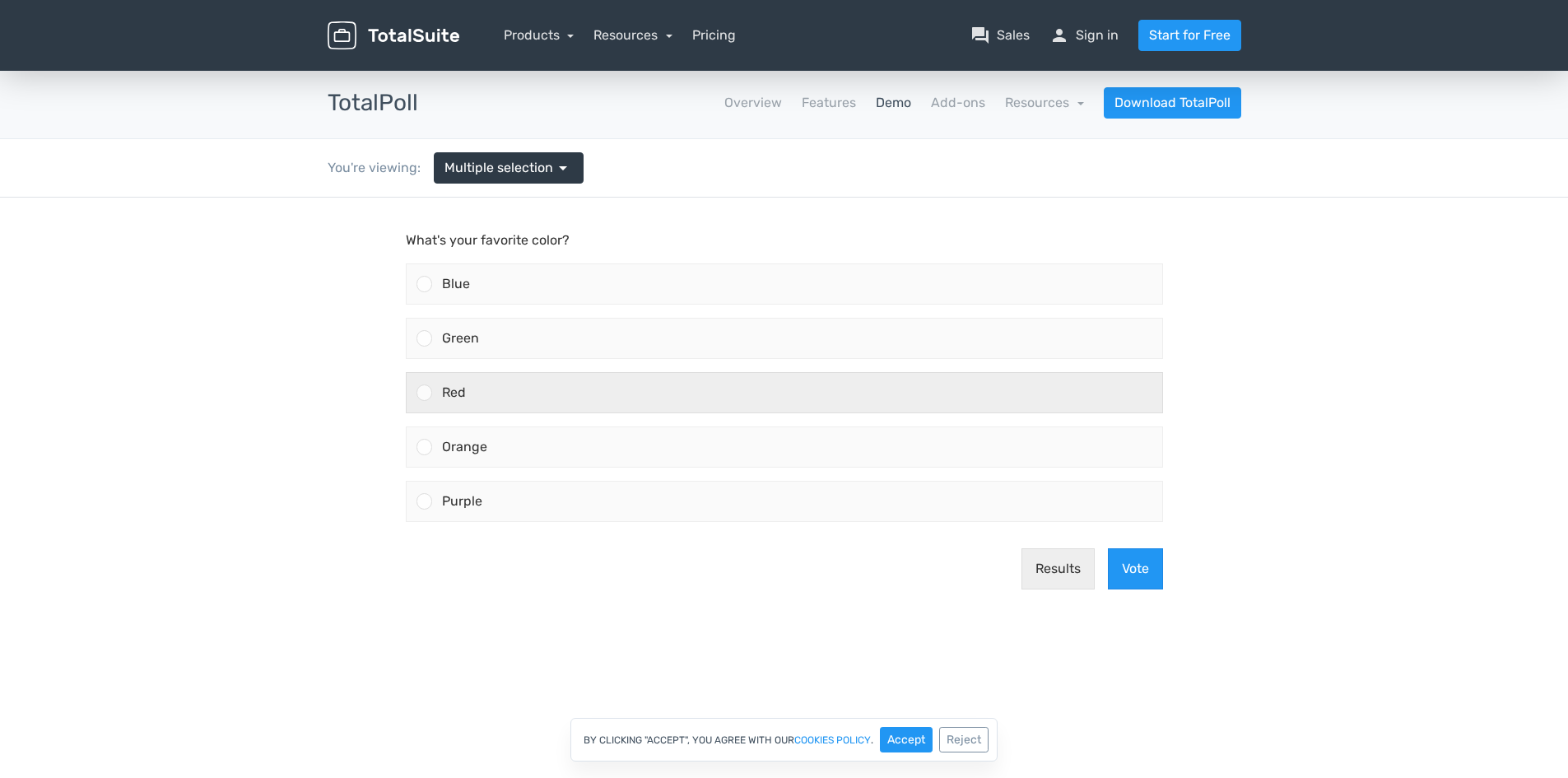
click at [429, 389] on div at bounding box center [424, 391] width 16 height 16
click at [424, 392] on input "Red" at bounding box center [424, 392] width 0 height 0
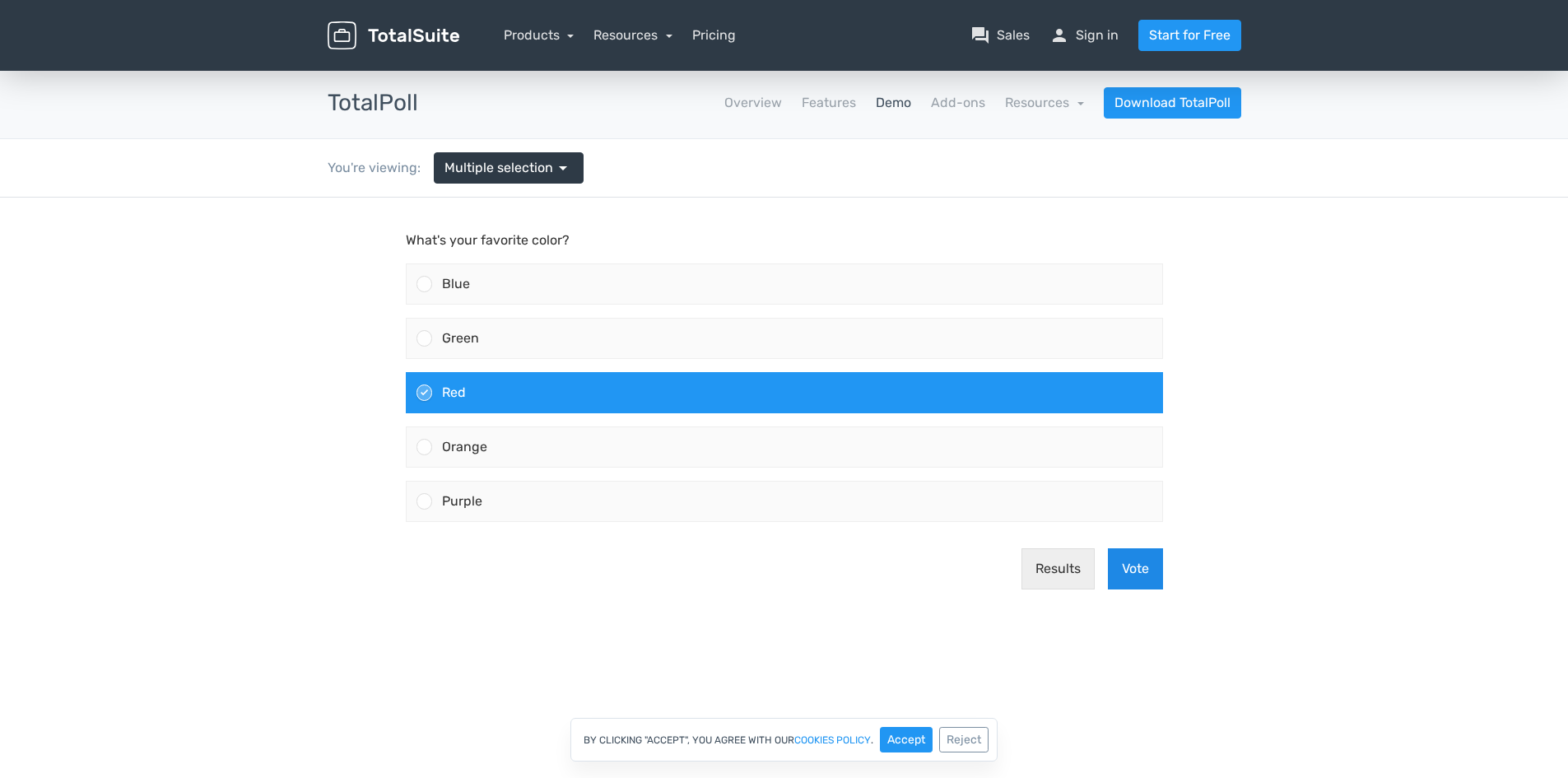
click at [1131, 577] on button "Vote" at bounding box center [1135, 568] width 55 height 41
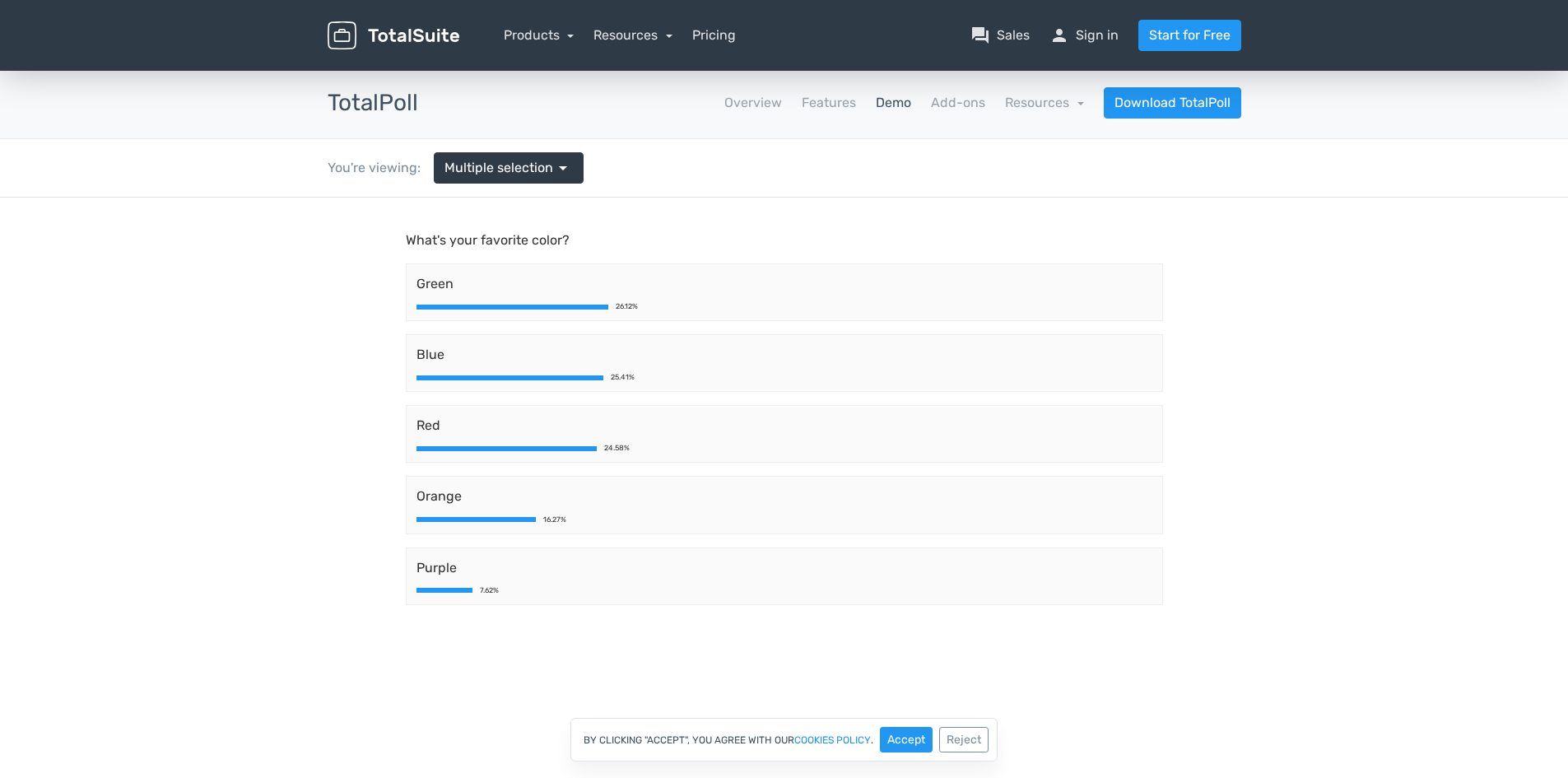
click at [902, 104] on link "Demo" at bounding box center [894, 102] width 36 height 20
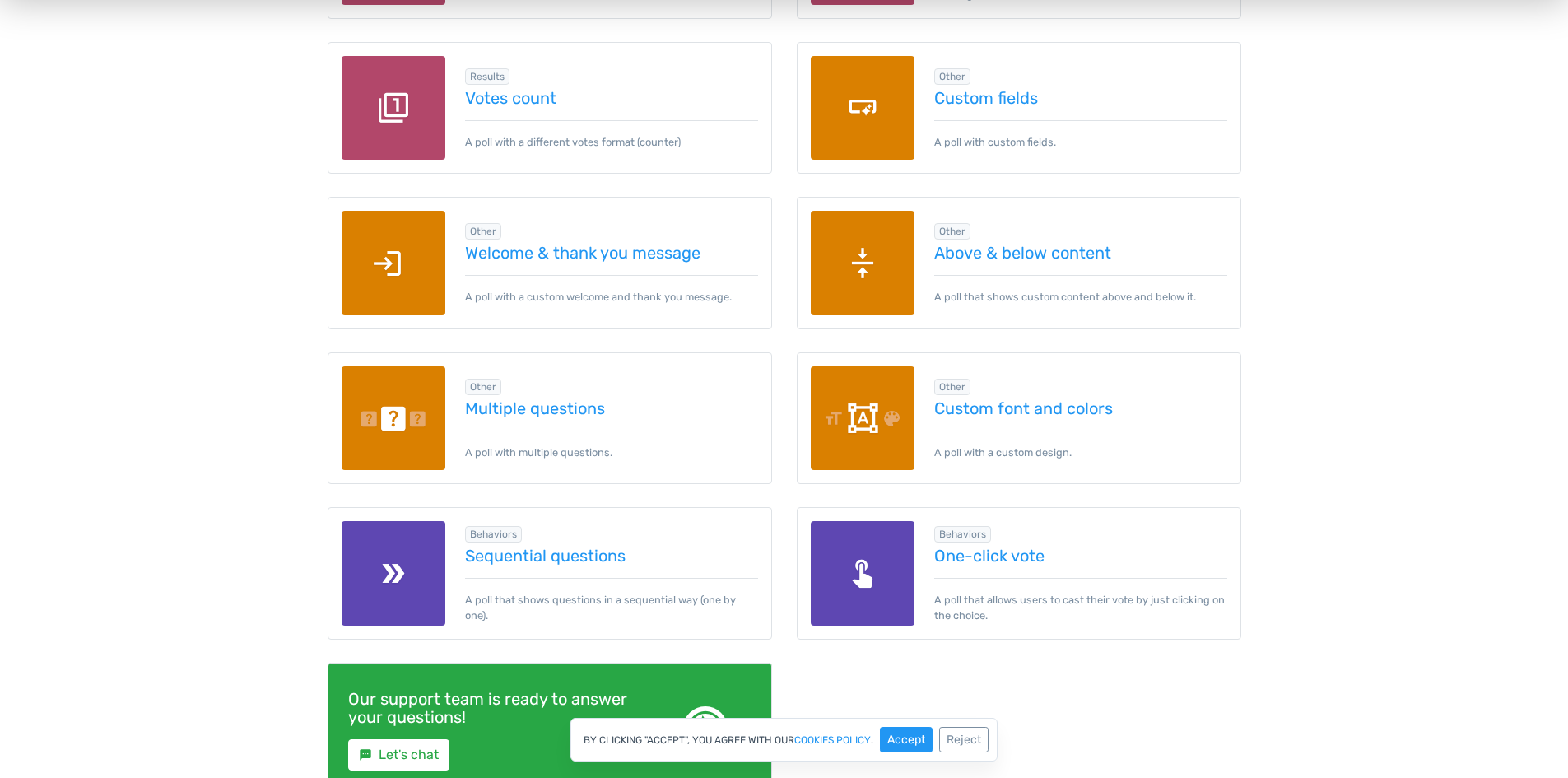
scroll to position [2139, 0]
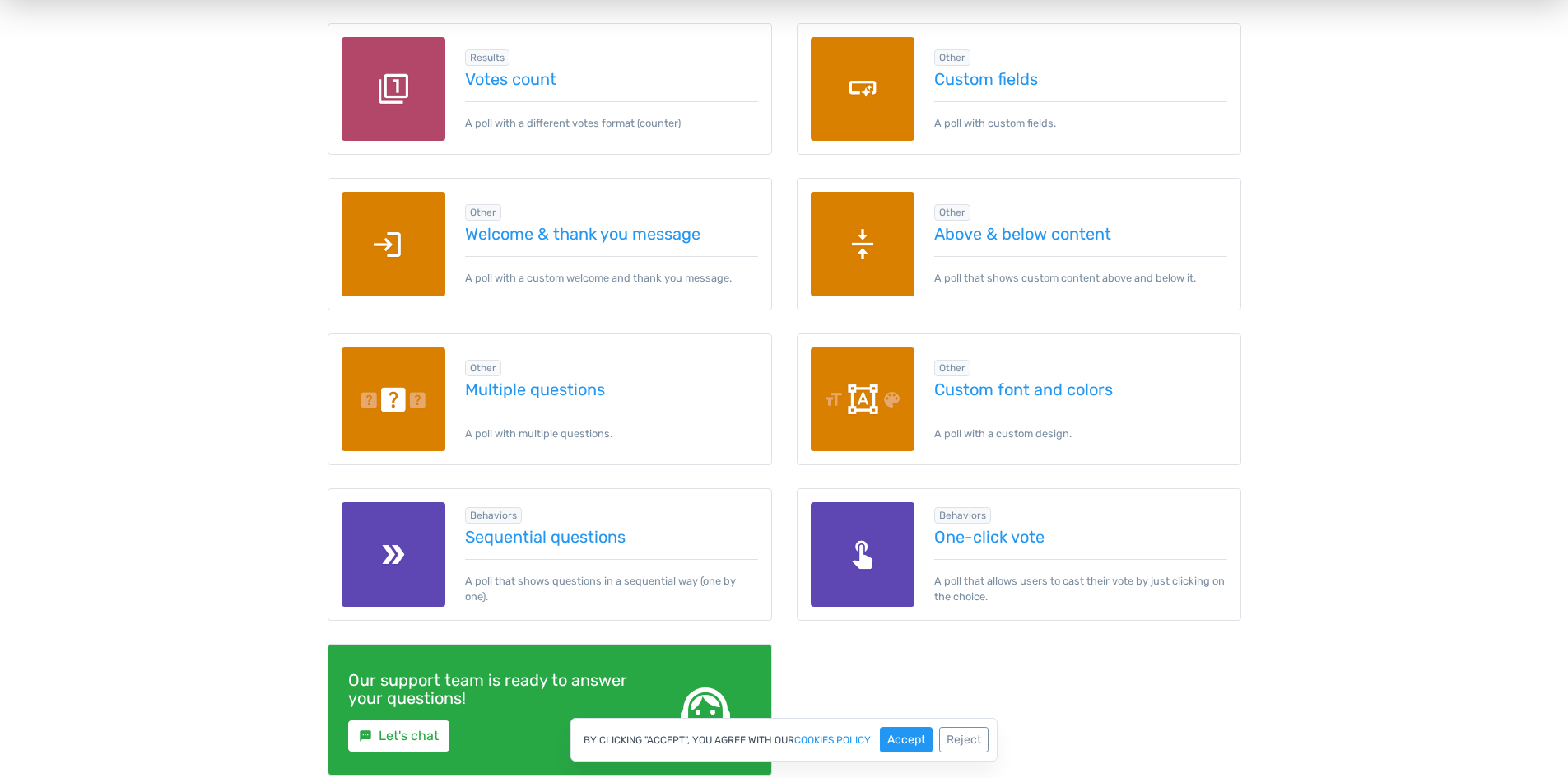
click at [405, 429] on img at bounding box center [394, 400] width 105 height 105
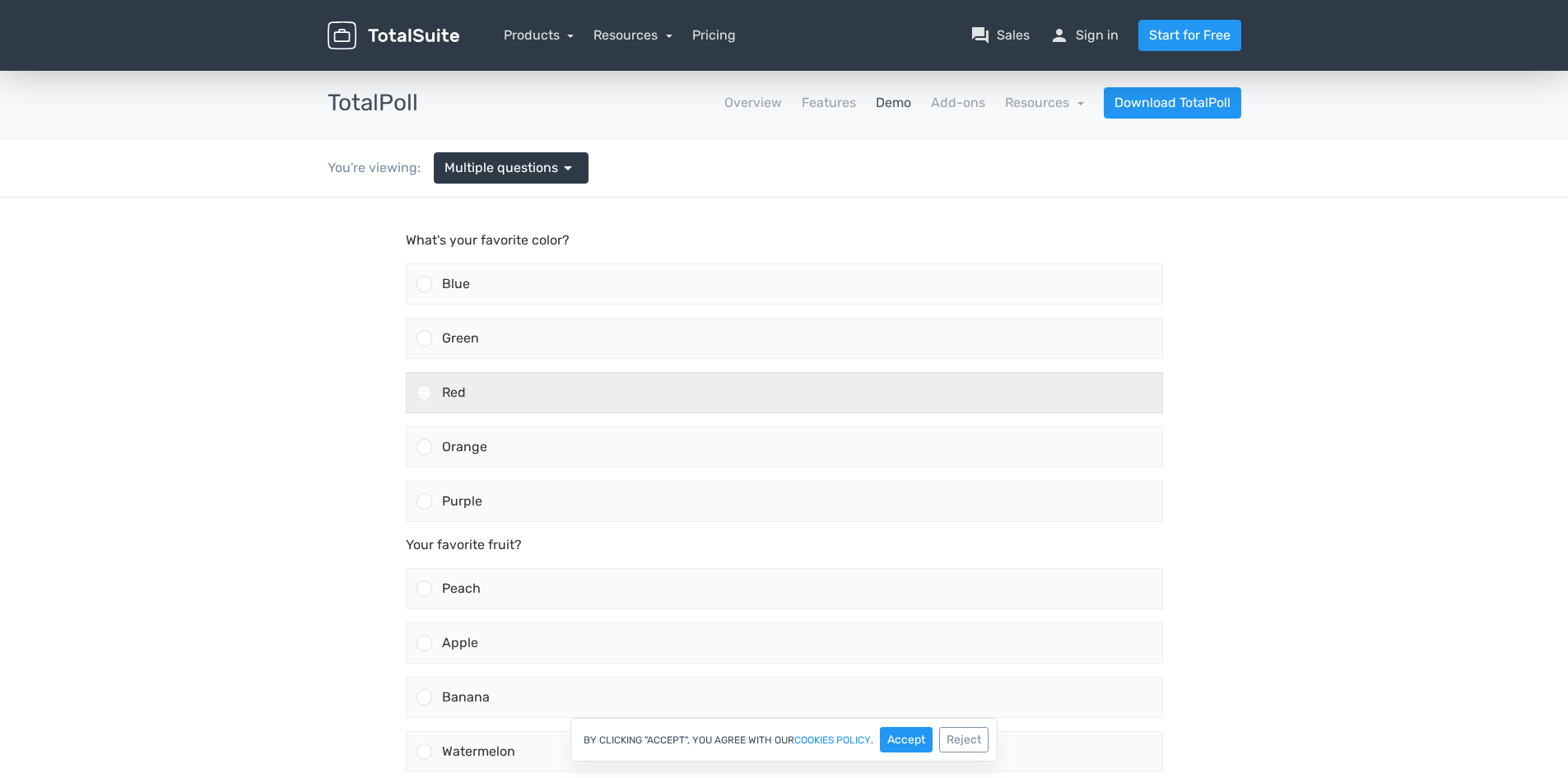
click at [463, 411] on div "Red" at bounding box center [797, 392] width 731 height 39
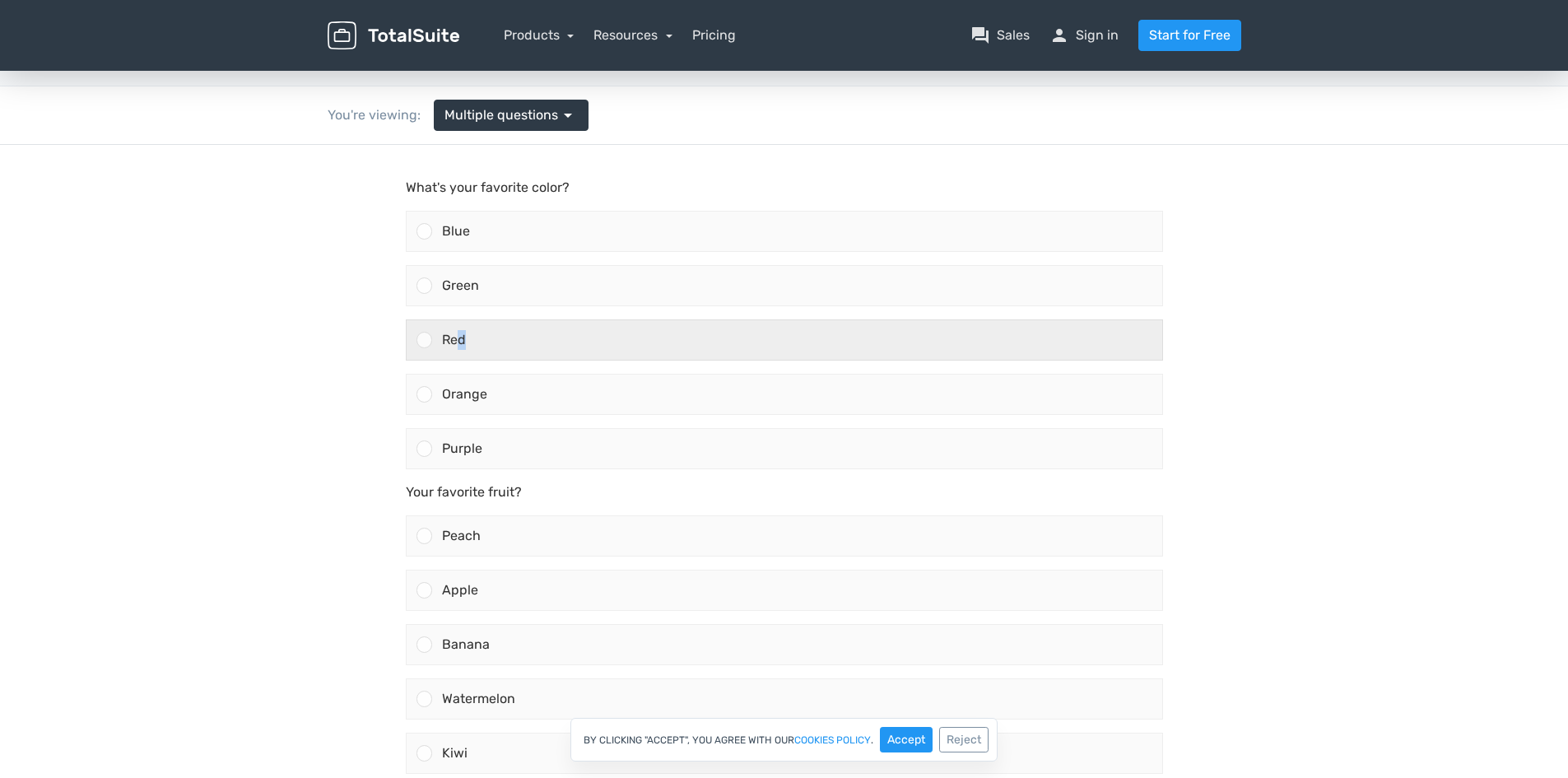
scroll to position [82, 0]
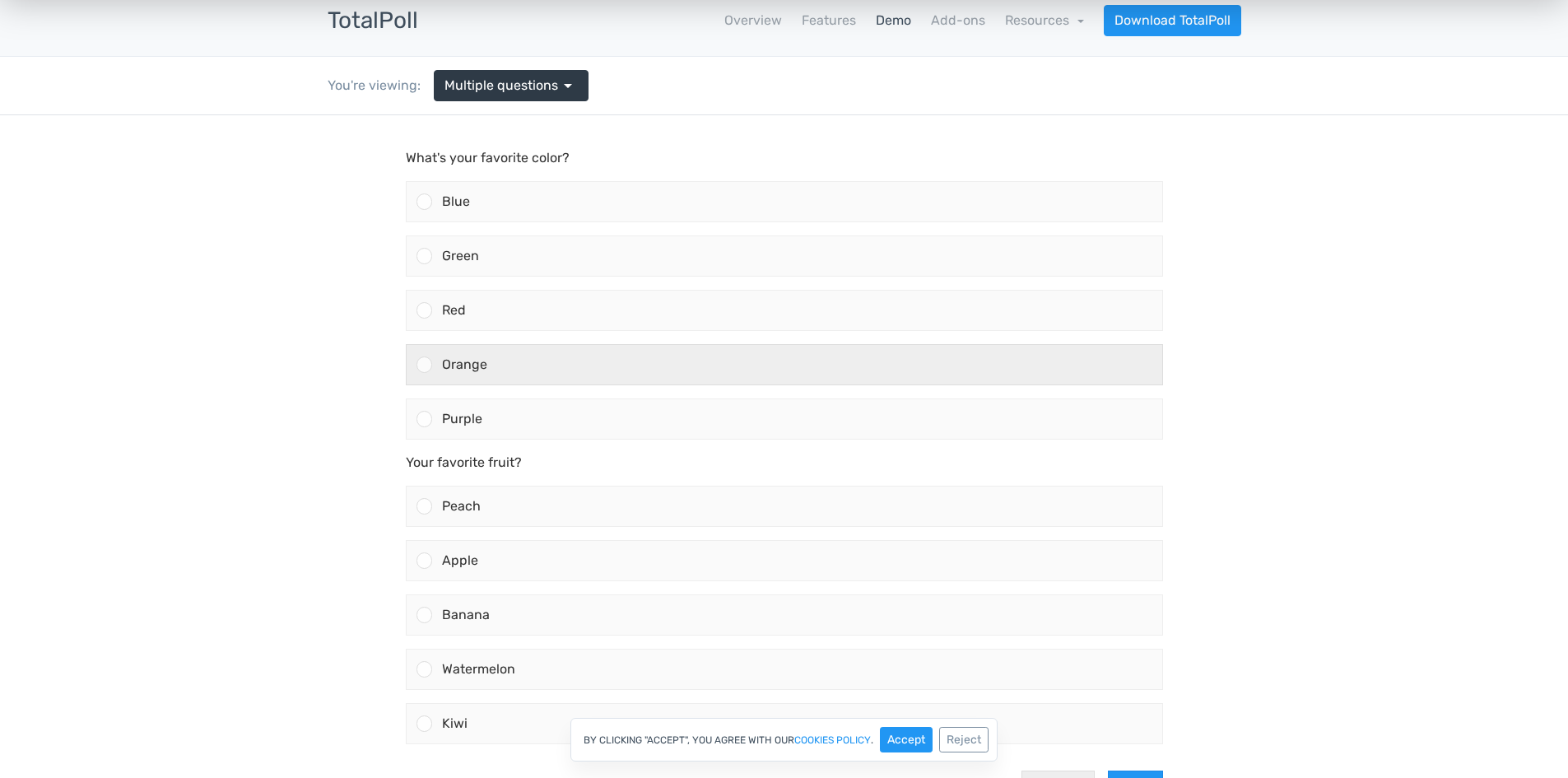
click at [445, 364] on span "Orange" at bounding box center [465, 364] width 45 height 16
click at [424, 364] on input "Orange" at bounding box center [424, 364] width 0 height 0
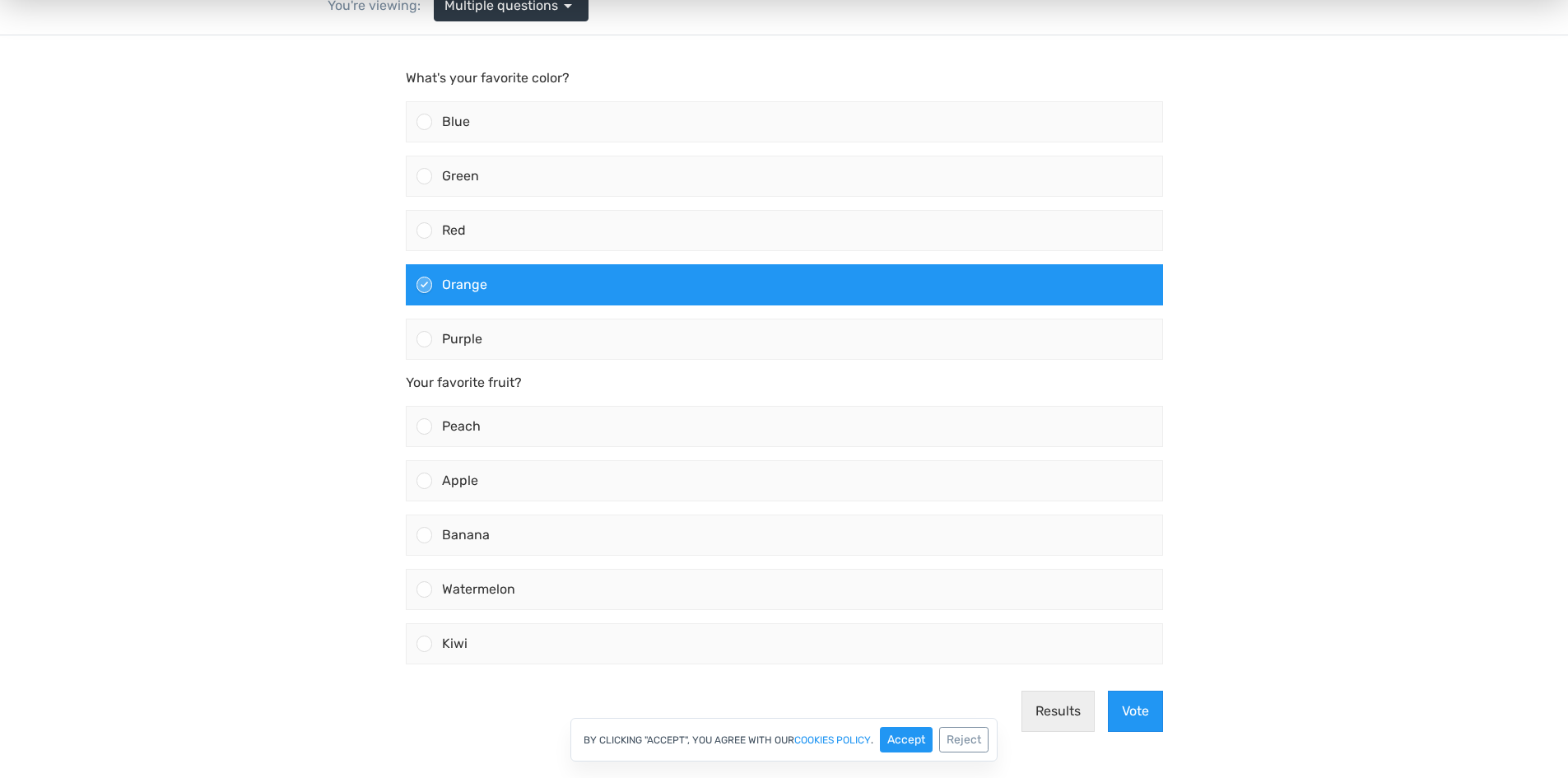
scroll to position [411, 0]
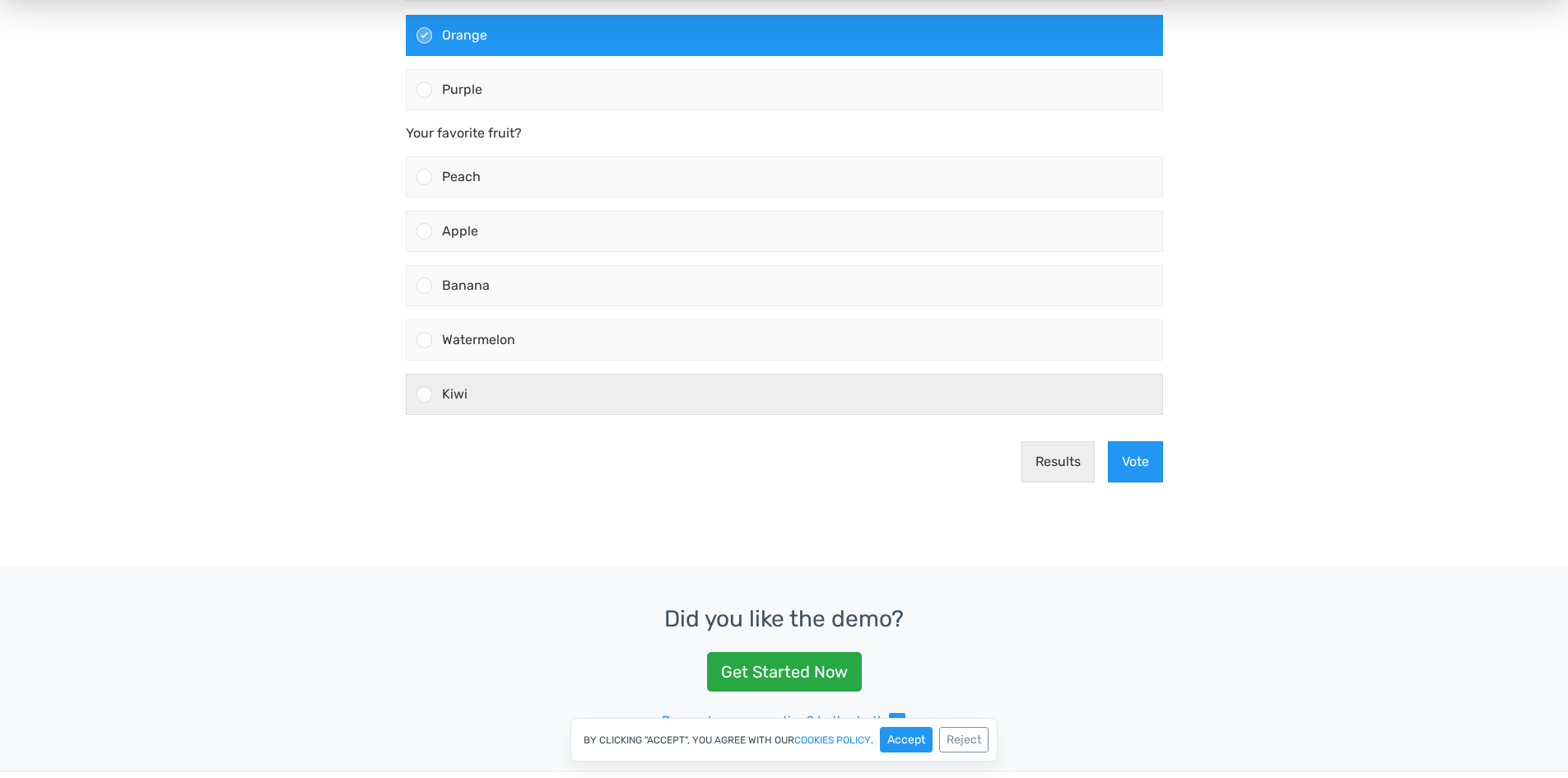
click at [643, 403] on div "Kiwi" at bounding box center [797, 394] width 731 height 39
click at [424, 394] on input "Kiwi" at bounding box center [424, 394] width 0 height 0
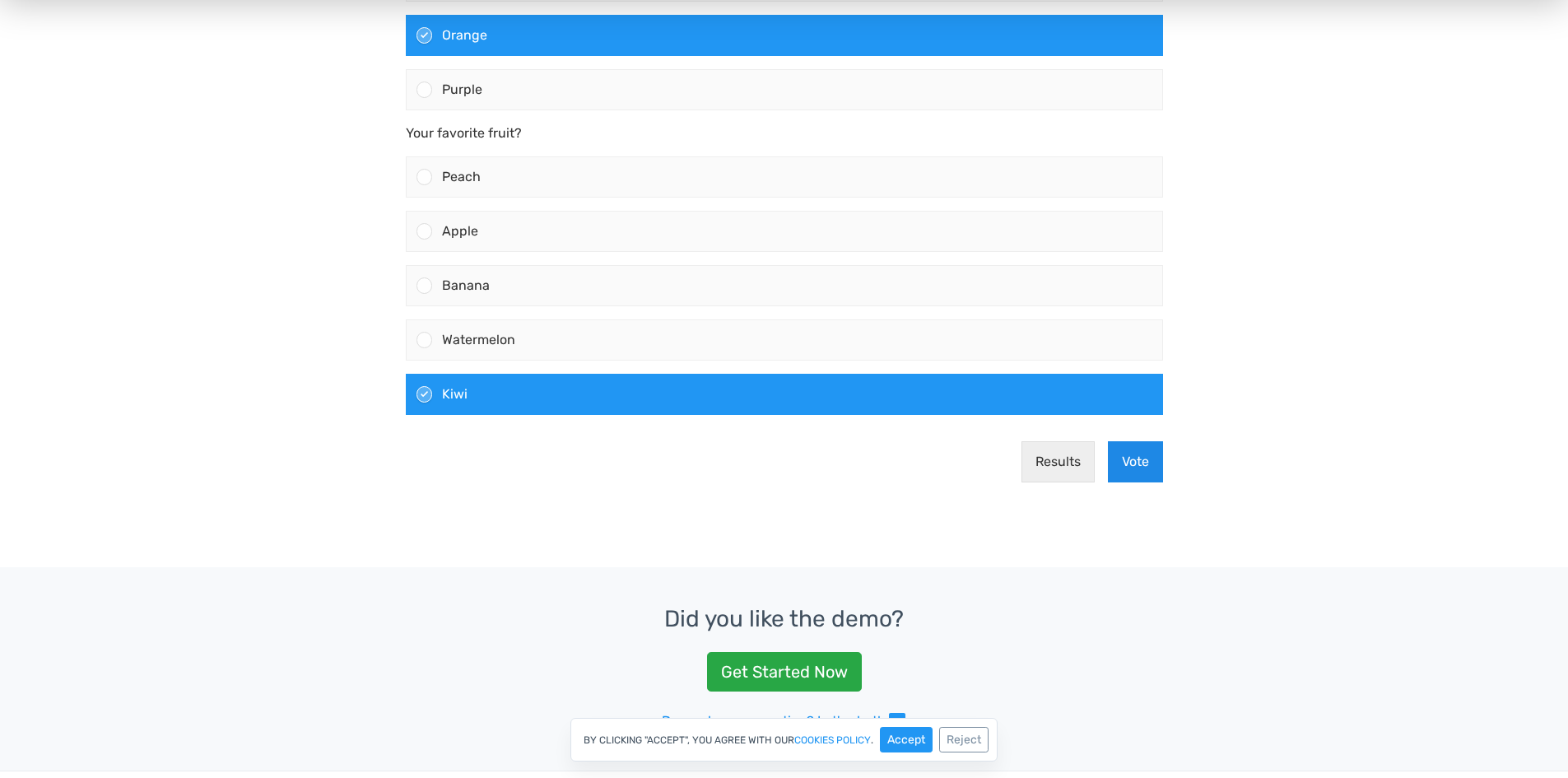
click at [1161, 473] on button "Vote" at bounding box center [1135, 462] width 55 height 41
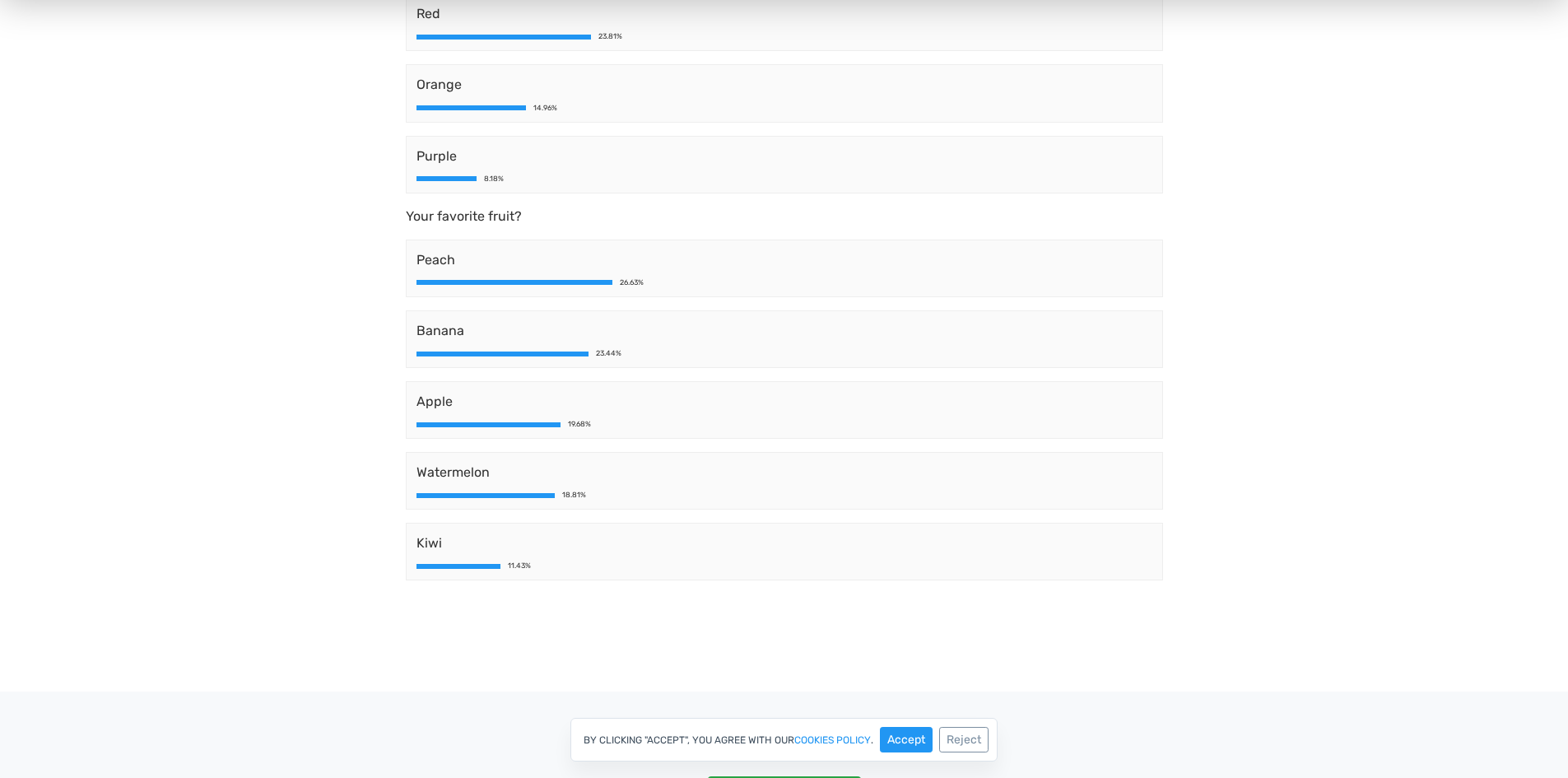
scroll to position [0, 0]
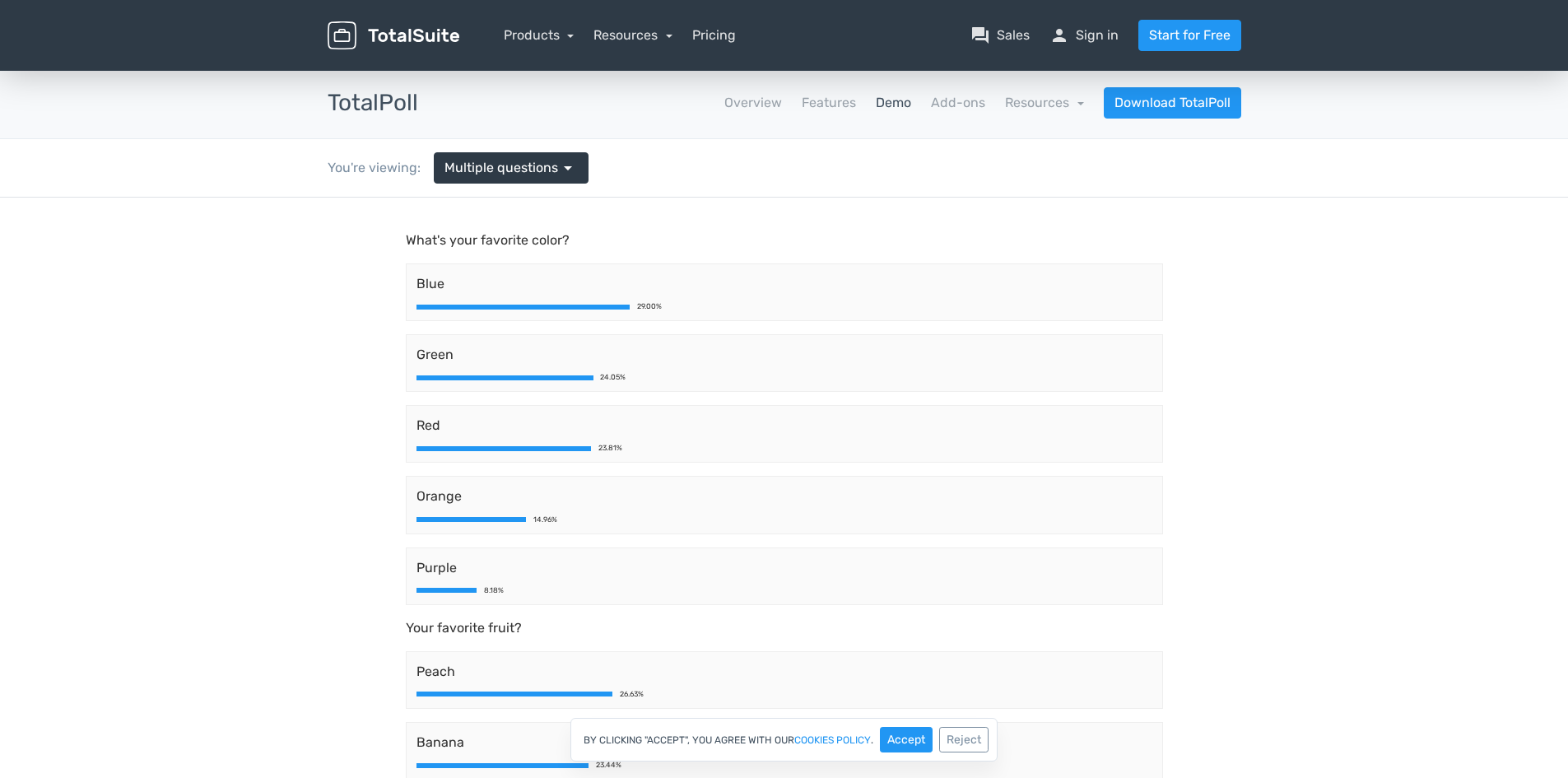
click at [909, 100] on link "Demo" at bounding box center [894, 102] width 36 height 20
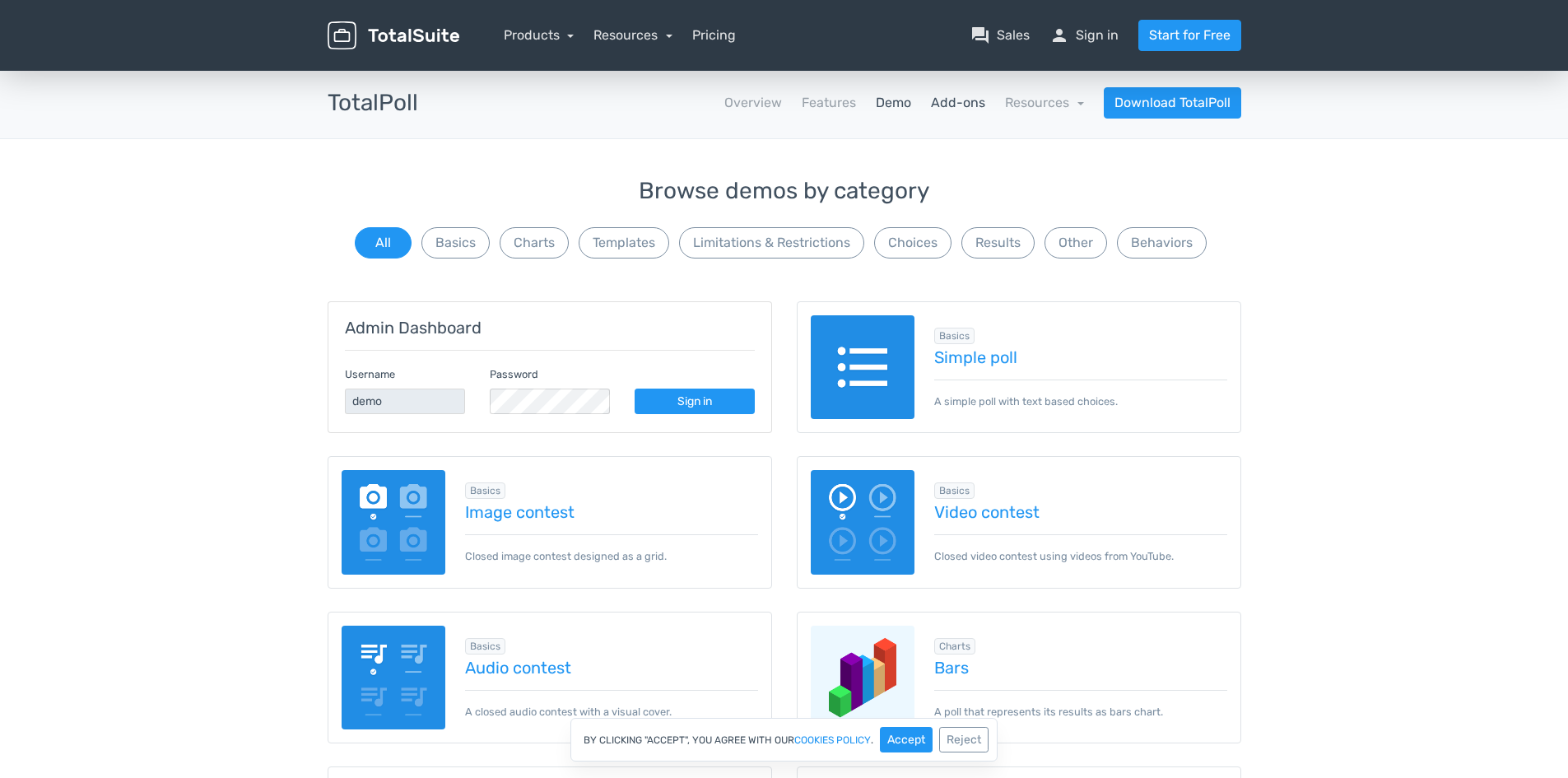
click at [934, 110] on link "Add-ons" at bounding box center [958, 102] width 54 height 20
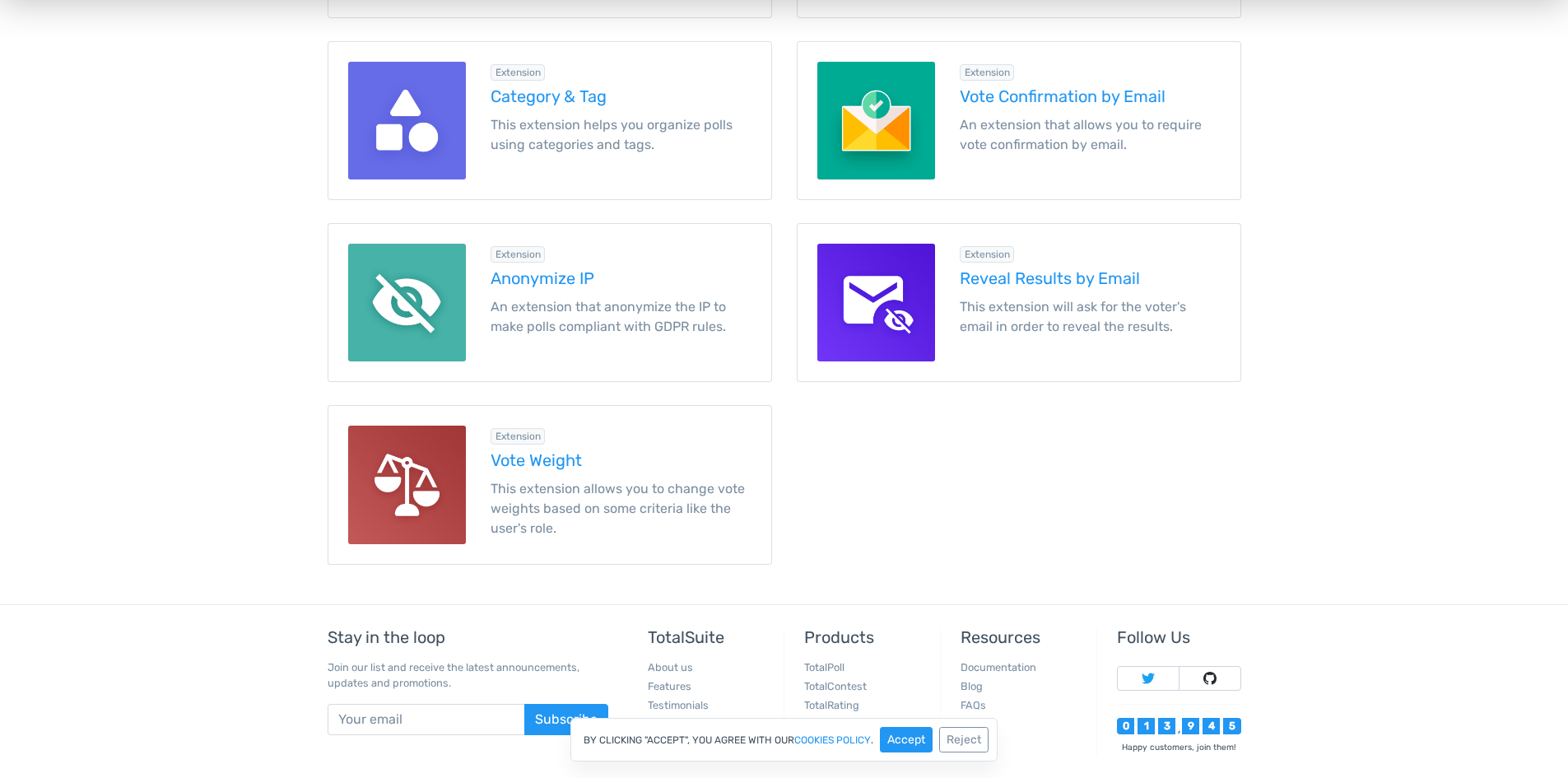
scroll to position [2139, 0]
